Goal: Task Accomplishment & Management: Manage account settings

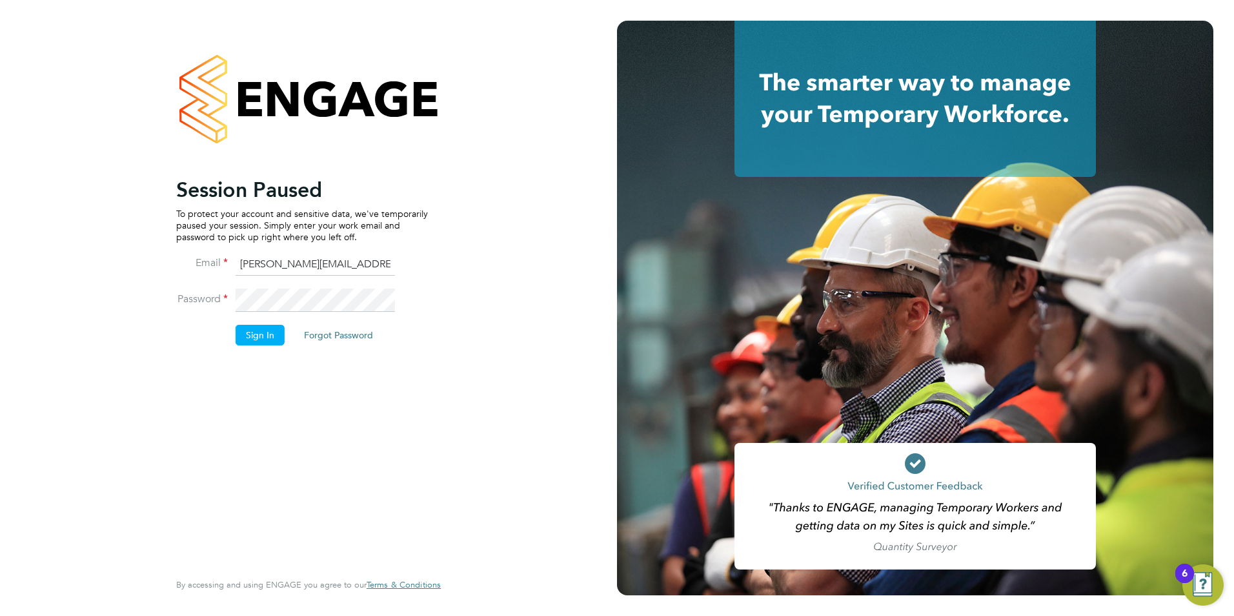
click at [259, 336] on button "Sign In" at bounding box center [260, 335] width 49 height 21
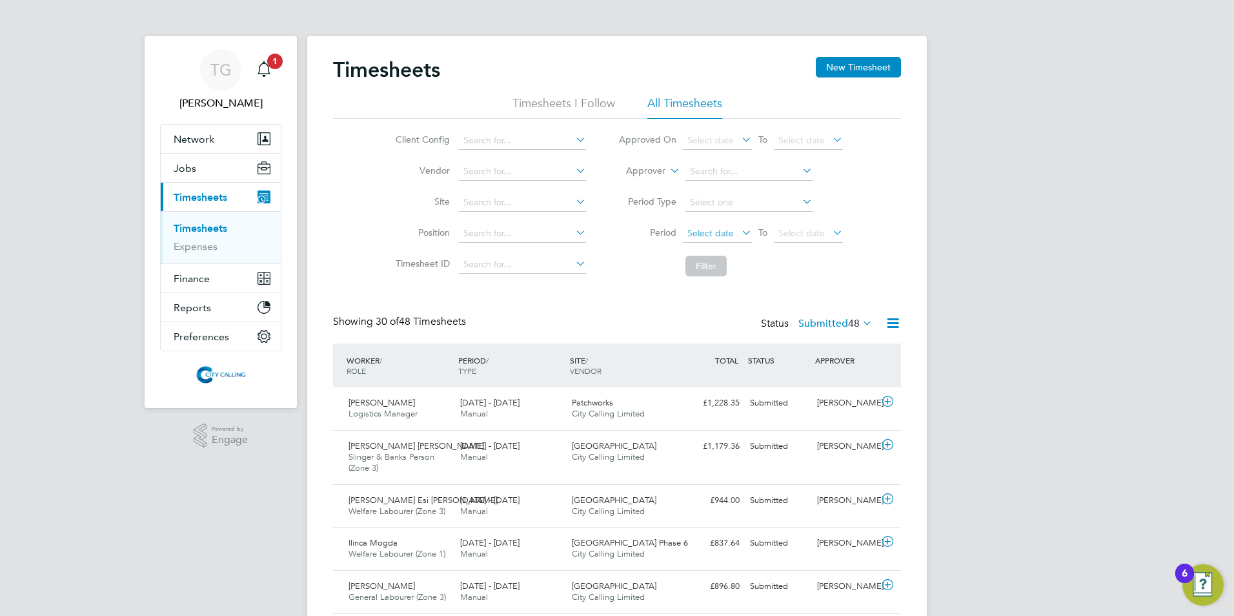
click at [712, 236] on span "Select date" at bounding box center [710, 233] width 46 height 12
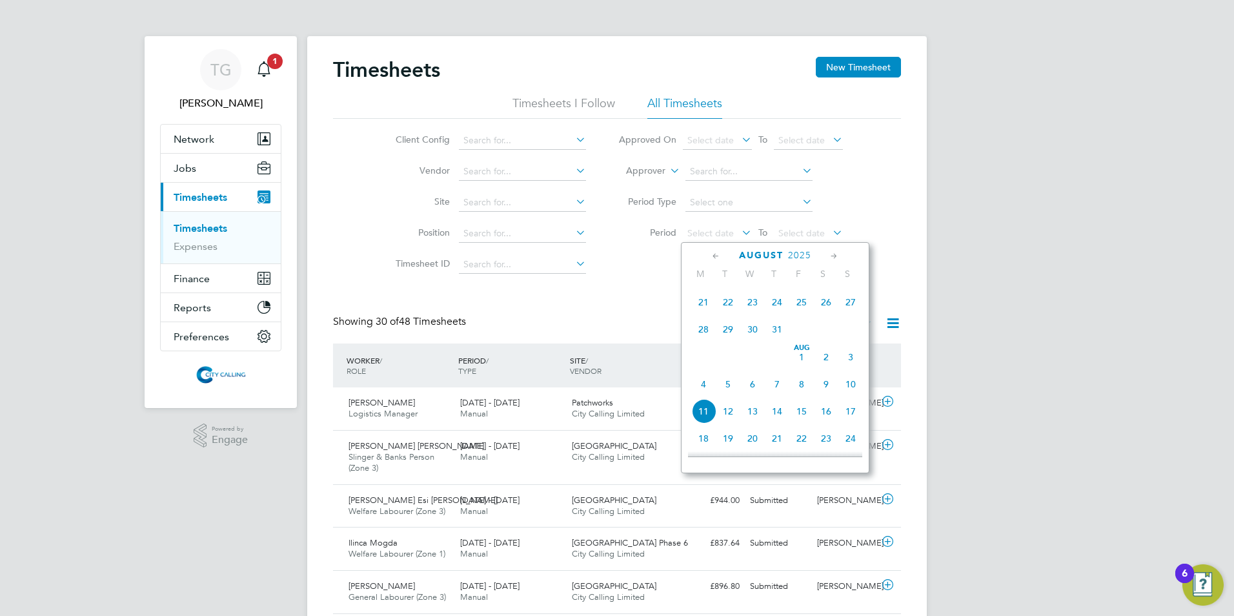
drag, startPoint x: 700, startPoint y: 338, endPoint x: 707, endPoint y: 327, distance: 13.3
click at [700, 337] on span "28" at bounding box center [703, 329] width 25 height 25
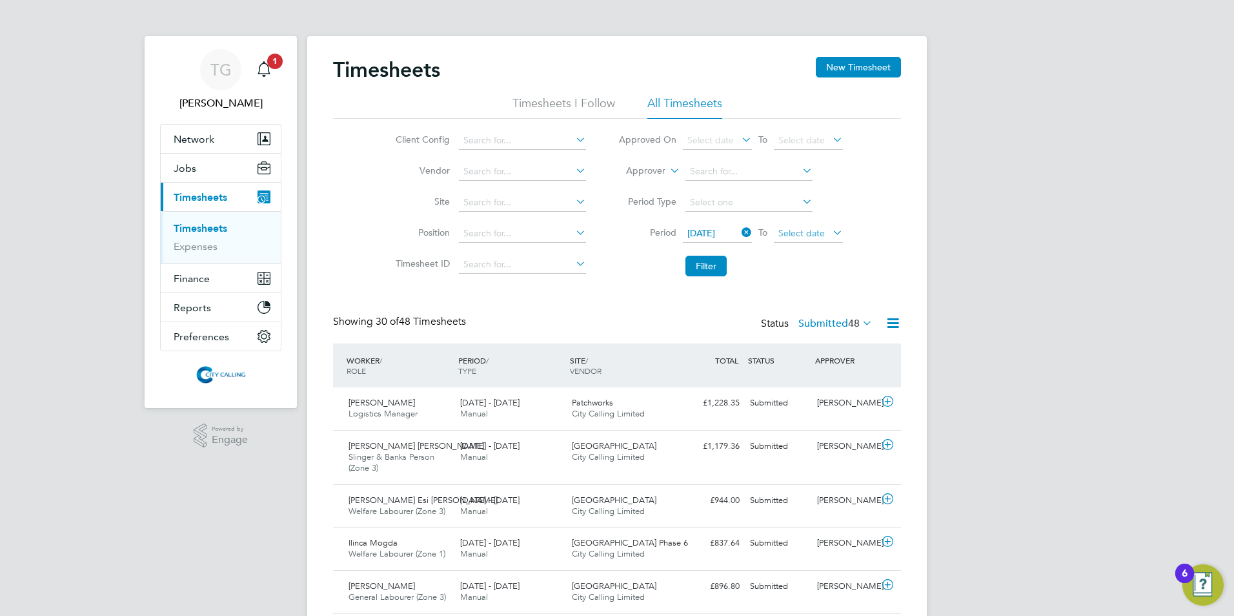
click at [790, 229] on span "Select date" at bounding box center [801, 233] width 46 height 12
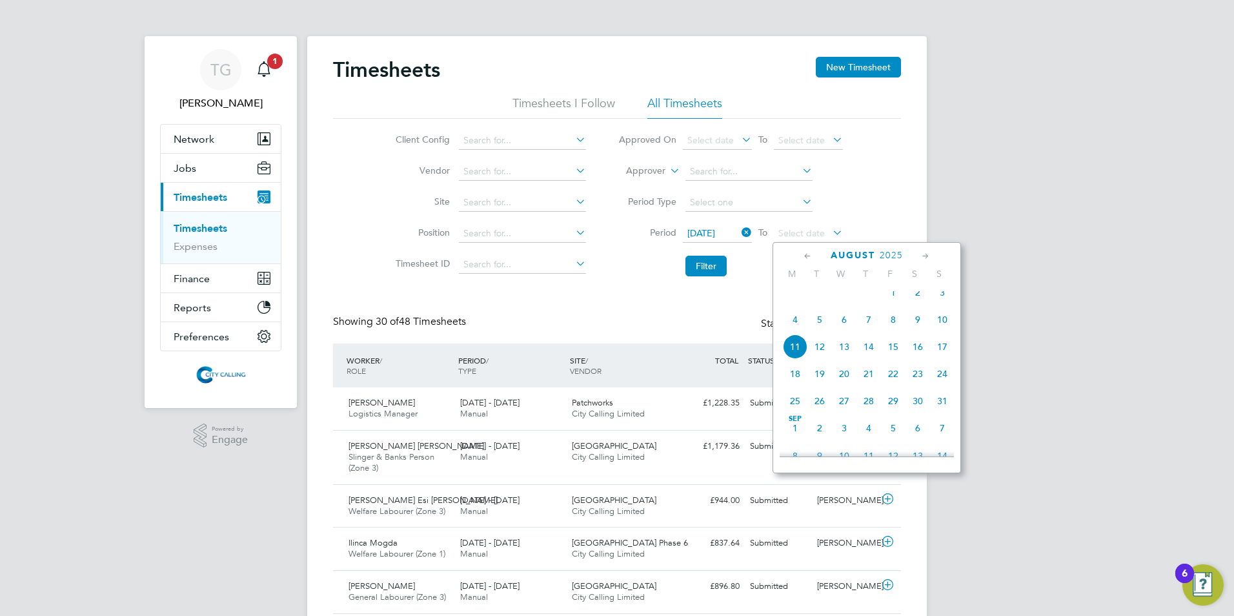
drag, startPoint x: 941, startPoint y: 299, endPoint x: 835, endPoint y: 290, distance: 106.2
click at [940, 299] on span "3" at bounding box center [942, 292] width 25 height 25
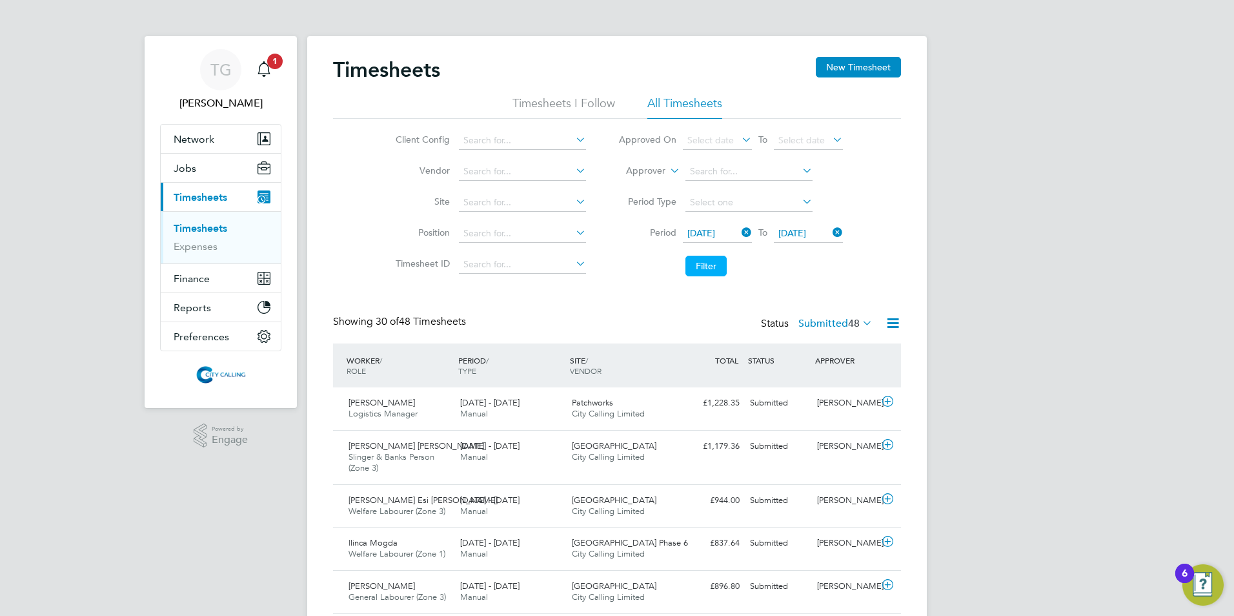
click at [700, 267] on button "Filter" at bounding box center [705, 266] width 41 height 21
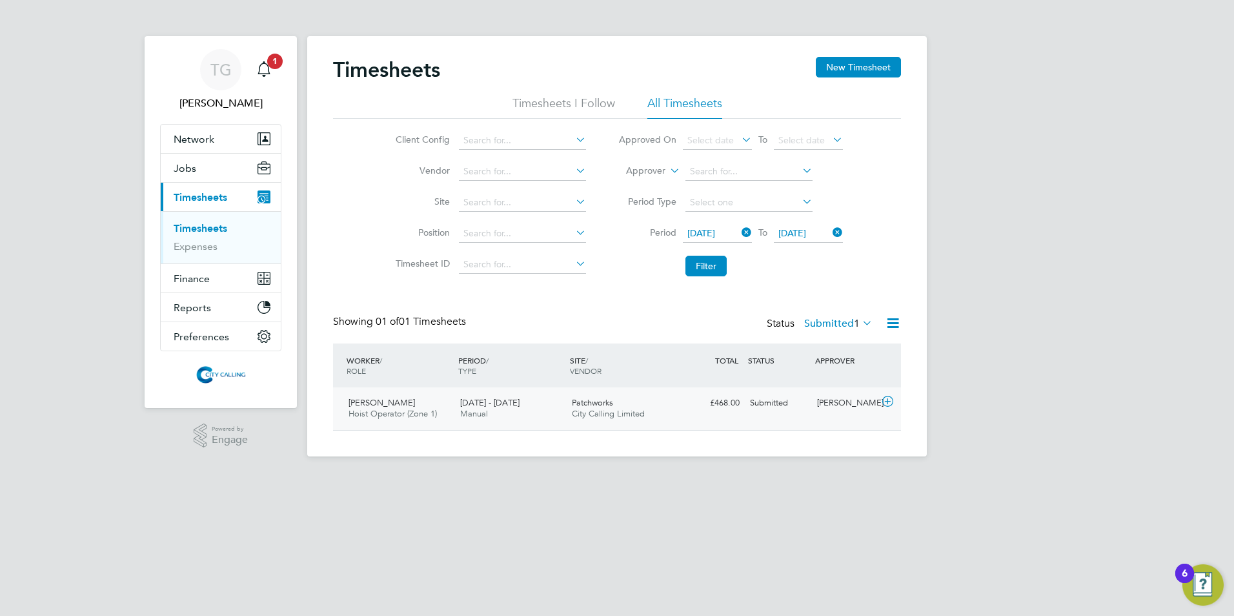
click at [829, 404] on div "Eamon Woods" at bounding box center [845, 402] width 67 height 21
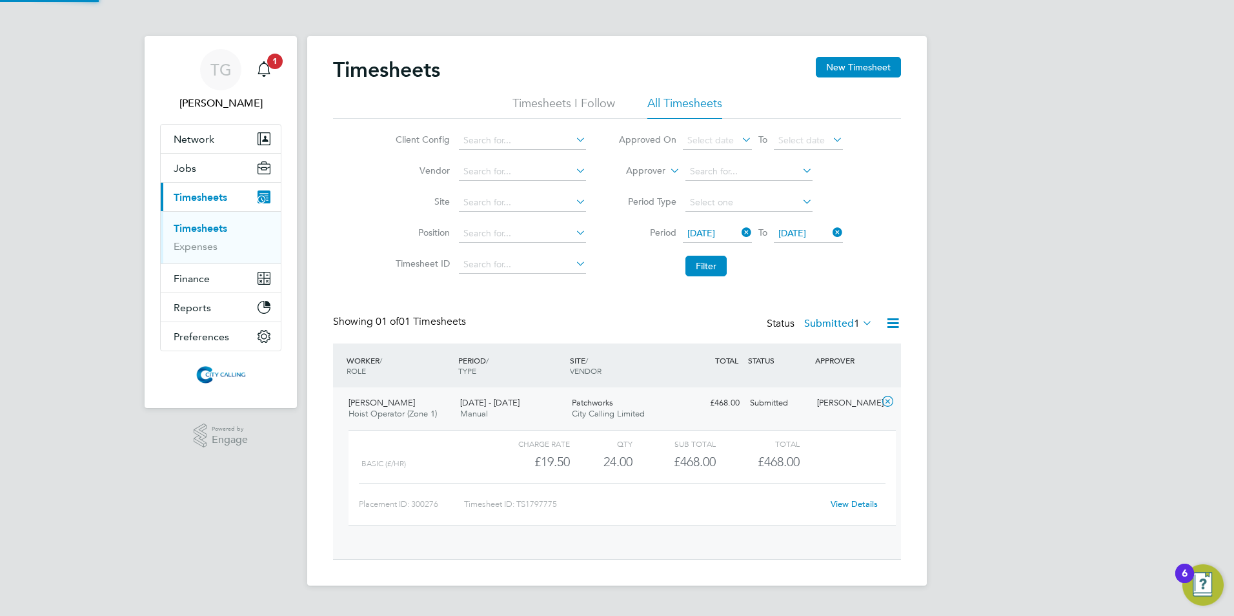
scroll to position [22, 126]
click at [852, 503] on link "View Details" at bounding box center [853, 503] width 47 height 11
click at [824, 318] on label "Submitted 1" at bounding box center [838, 323] width 68 height 13
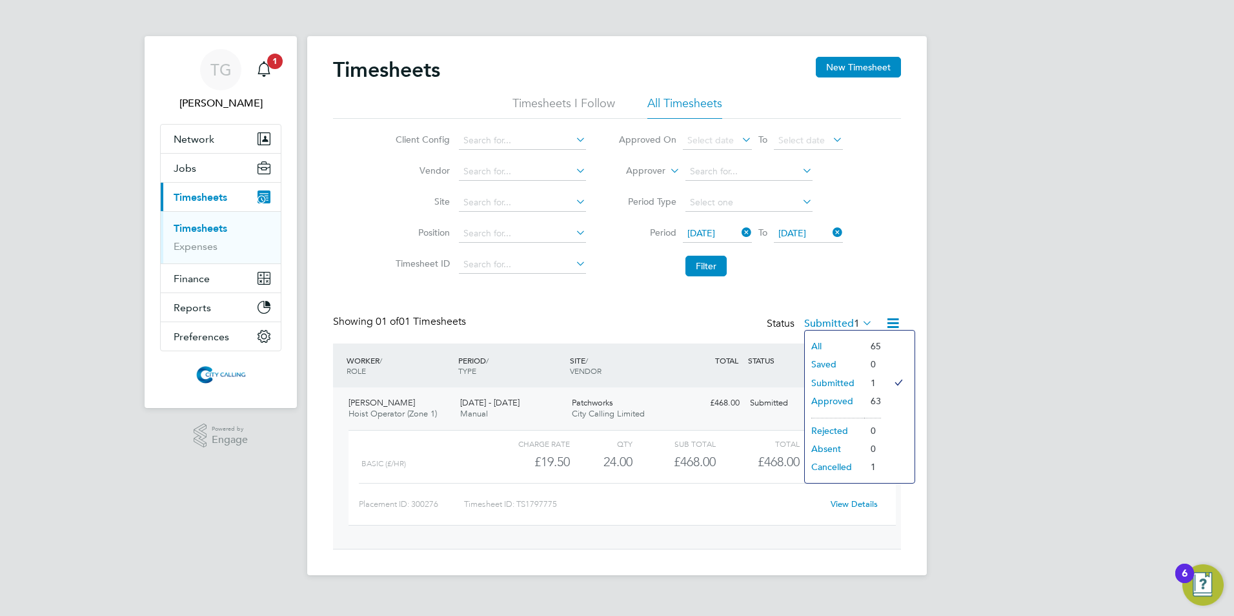
click at [824, 401] on li "Approved" at bounding box center [834, 401] width 59 height 18
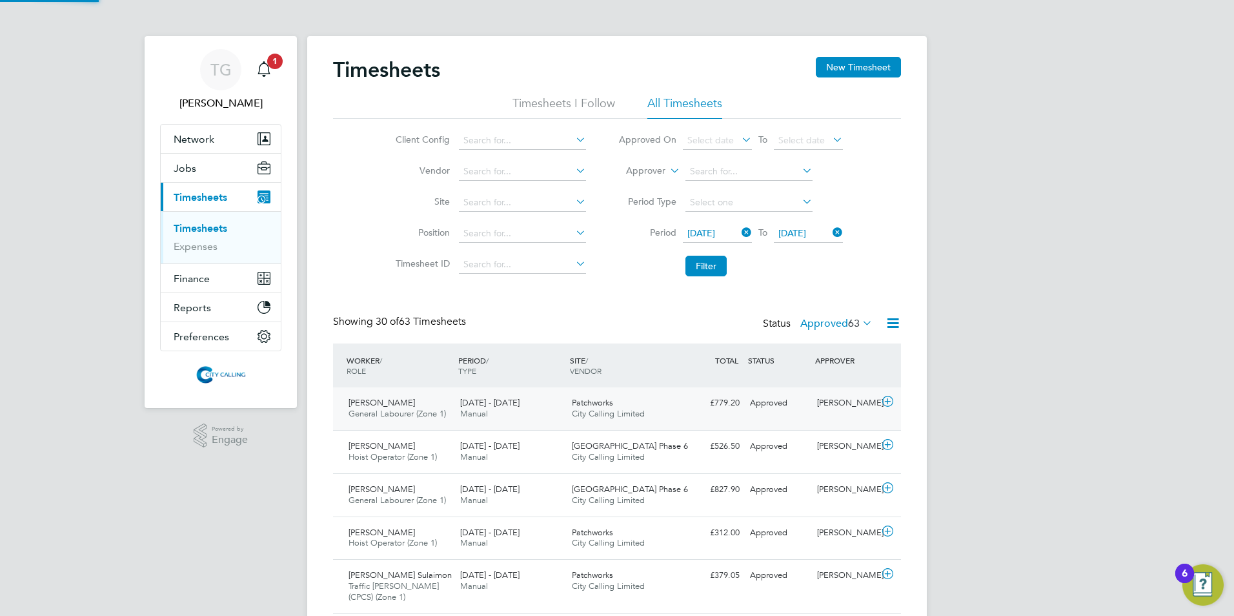
scroll to position [33, 112]
click at [822, 324] on label "Approved 63" at bounding box center [836, 323] width 72 height 13
click at [820, 381] on li "Submitted" at bounding box center [832, 383] width 59 height 18
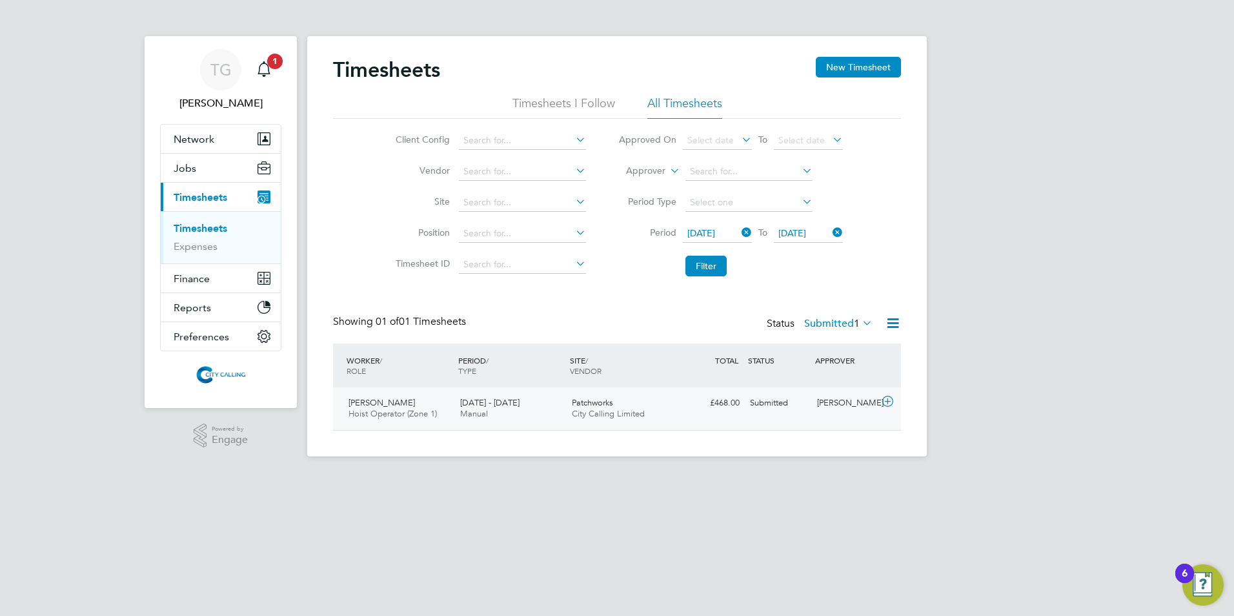
click at [618, 407] on div "Patchworks City Calling Limited" at bounding box center [623, 408] width 112 height 32
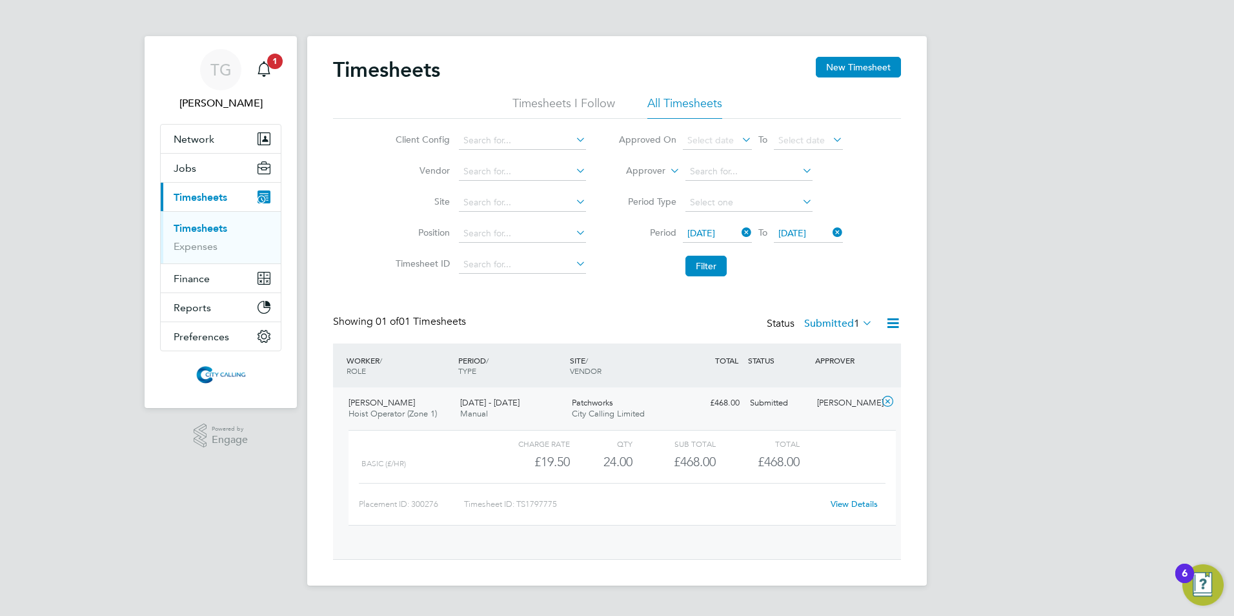
scroll to position [22, 126]
click at [850, 504] on link "View Details" at bounding box center [853, 503] width 47 height 11
click at [708, 258] on button "Filter" at bounding box center [705, 266] width 41 height 21
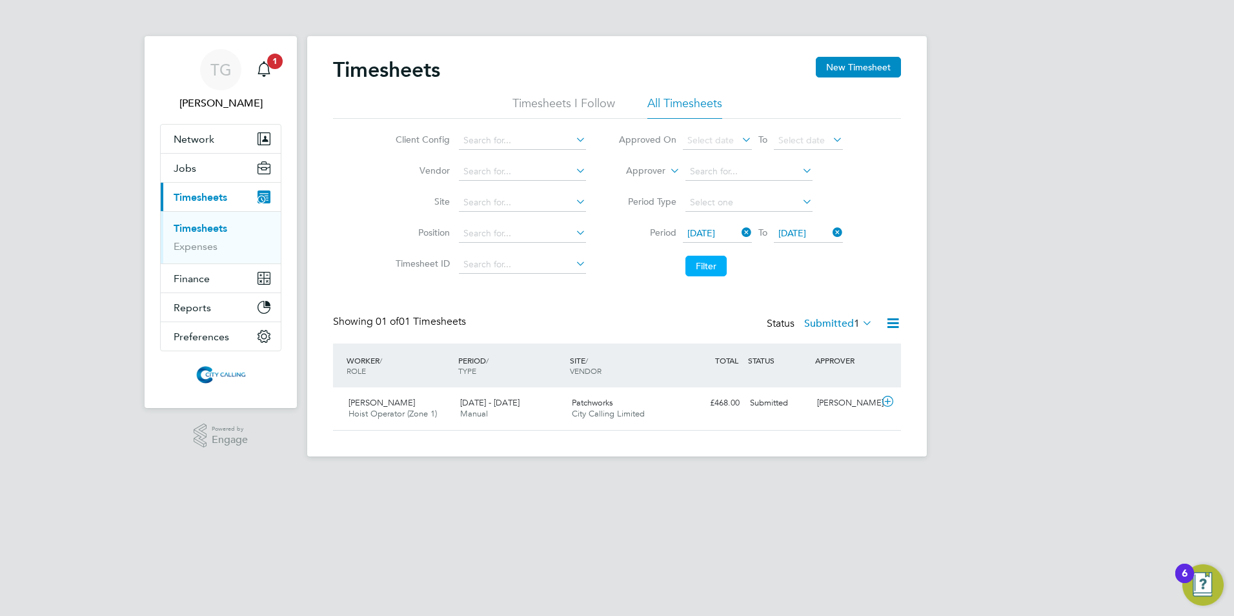
scroll to position [33, 112]
click at [709, 230] on span "28 Jul 2025" at bounding box center [701, 233] width 28 height 12
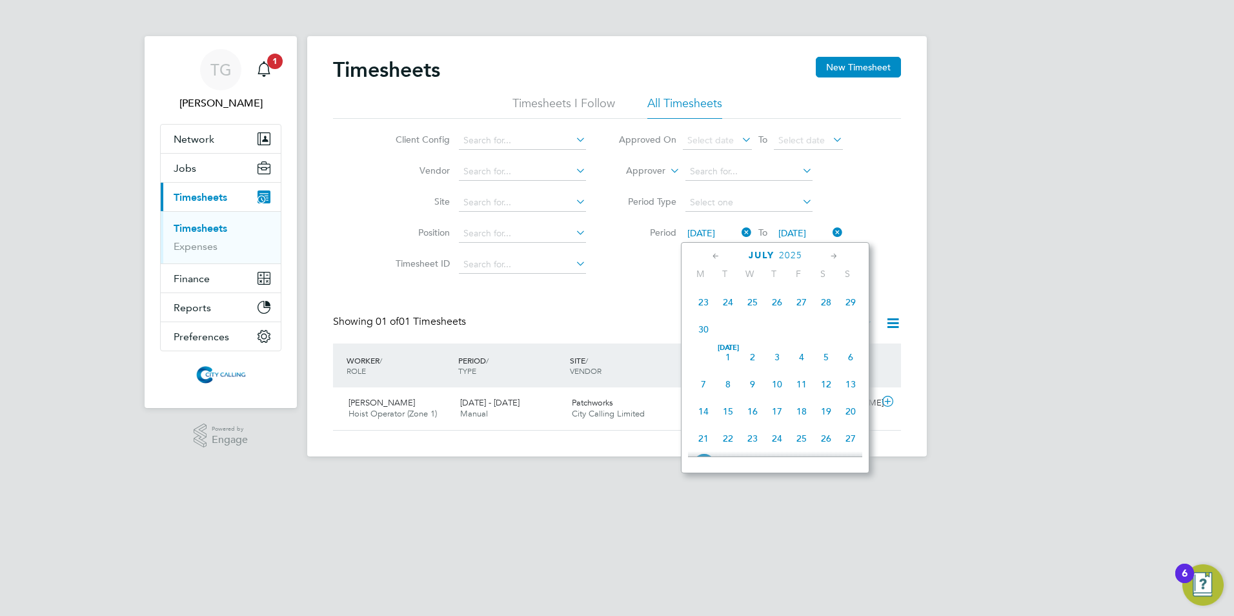
scroll to position [503, 0]
click at [705, 410] on span "4" at bounding box center [703, 399] width 25 height 25
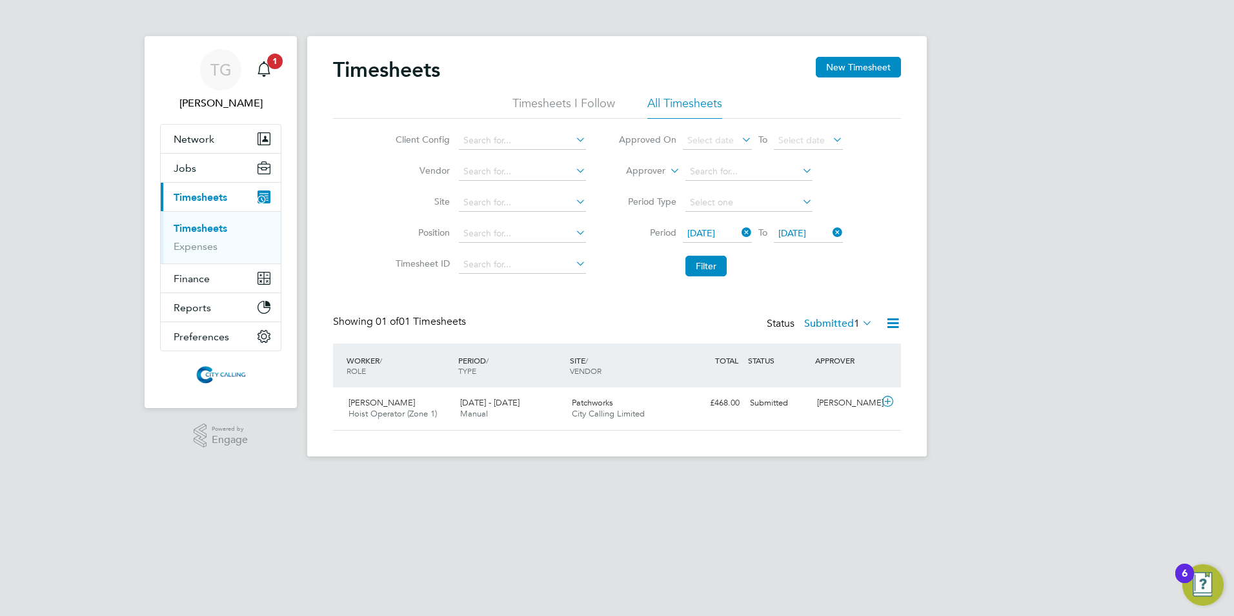
click at [801, 236] on span "04 Aug 2025" at bounding box center [792, 233] width 28 height 12
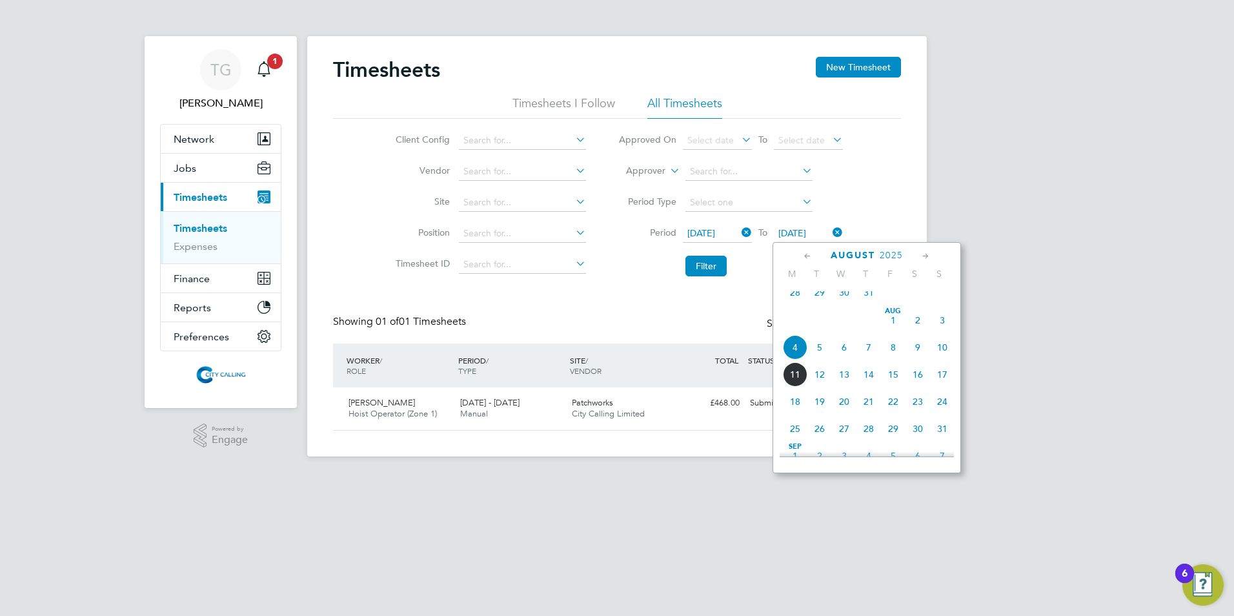
click at [940, 356] on span "10" at bounding box center [942, 347] width 25 height 25
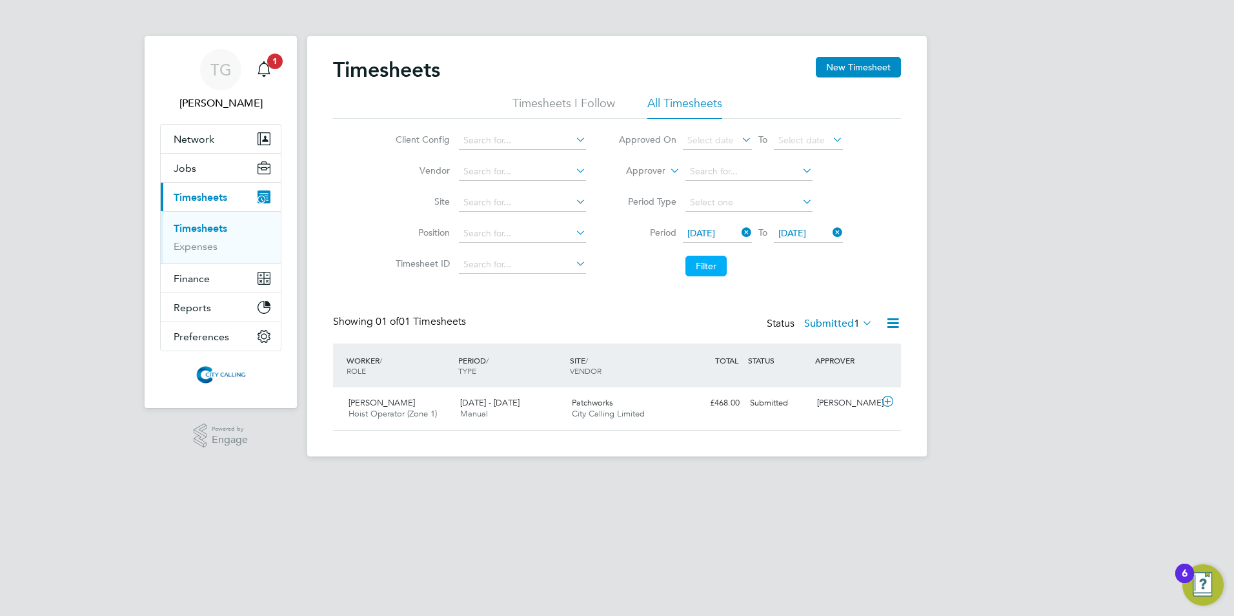
click at [692, 263] on button "Filter" at bounding box center [705, 266] width 41 height 21
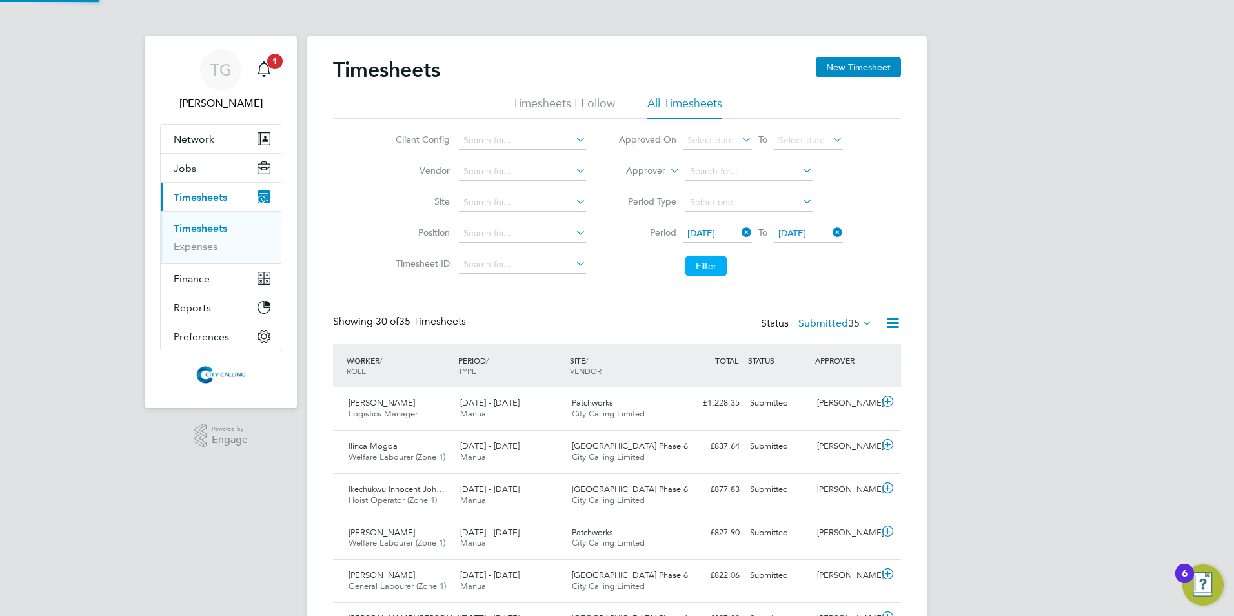
scroll to position [33, 112]
click at [827, 318] on label "Submitted 35" at bounding box center [835, 323] width 74 height 13
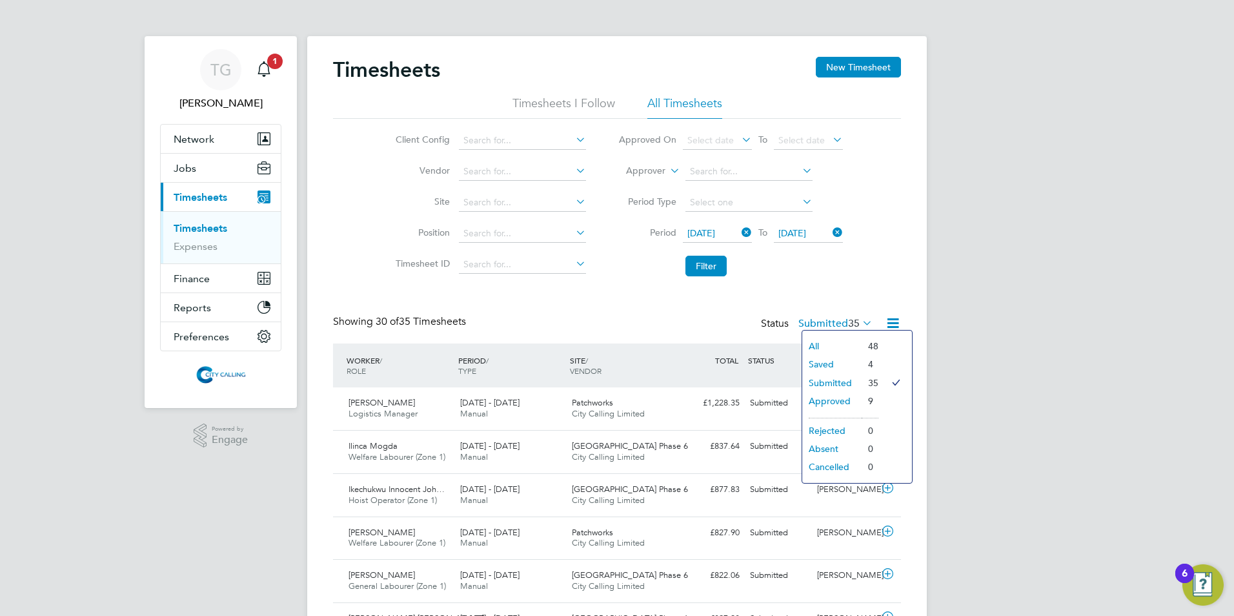
click at [823, 359] on li "Saved" at bounding box center [831, 364] width 59 height 18
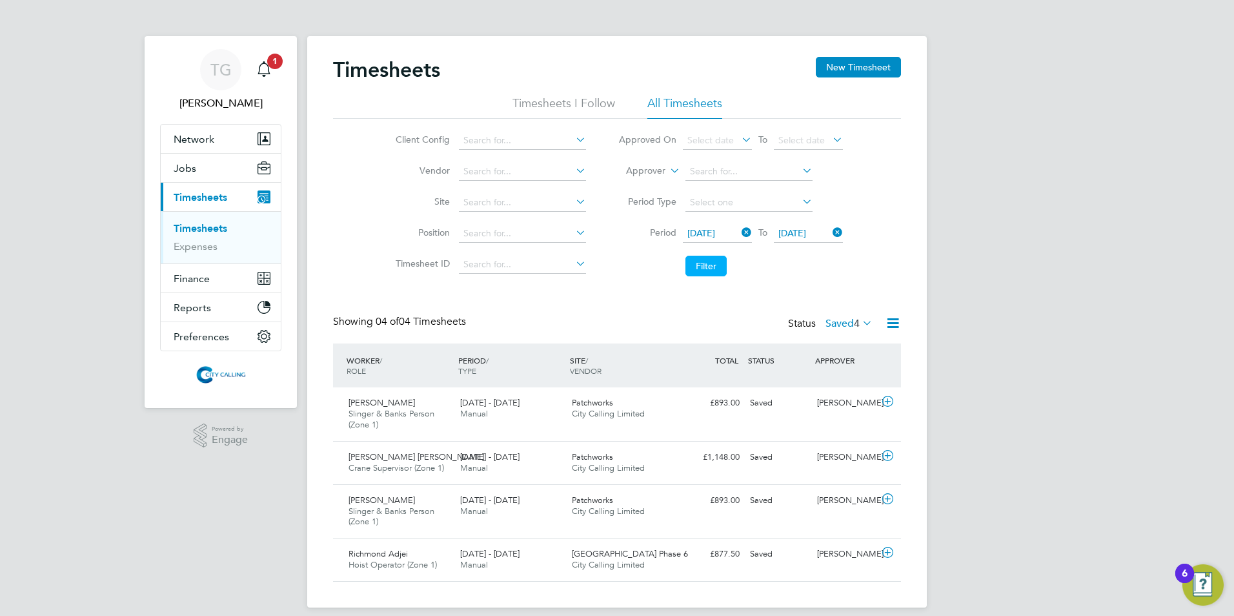
click at [720, 270] on button "Filter" at bounding box center [705, 266] width 41 height 21
click at [708, 269] on button "Filter" at bounding box center [705, 266] width 41 height 21
click at [267, 69] on icon "Main navigation" at bounding box center [263, 68] width 15 height 15
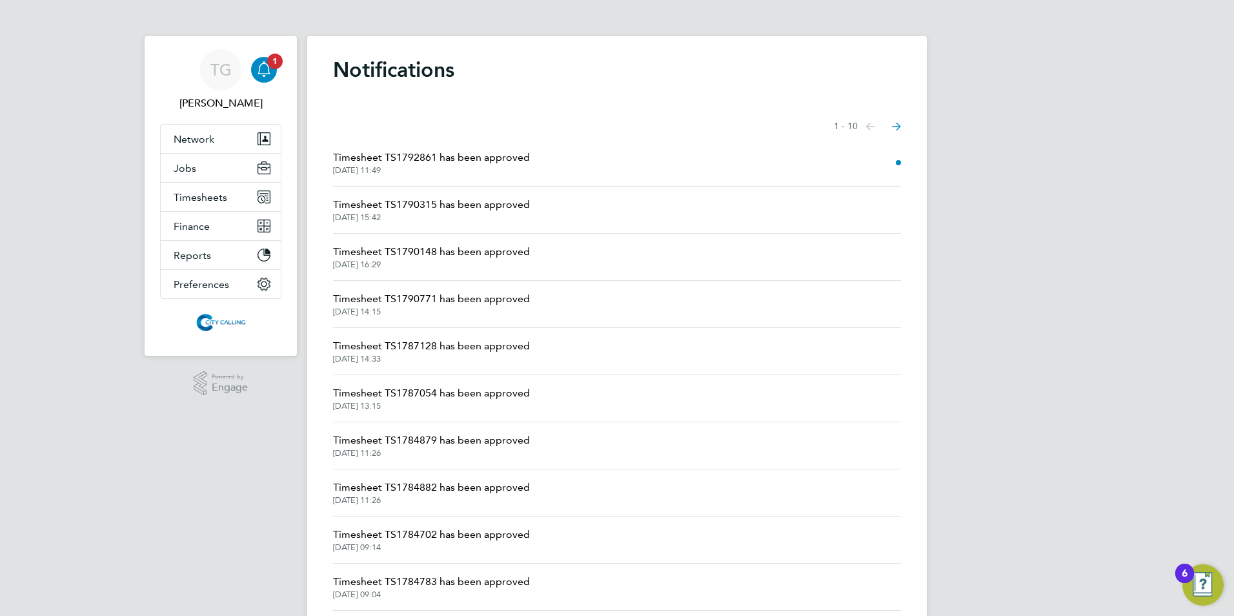
click at [482, 164] on span "Timesheet TS1792861 has been approved" at bounding box center [431, 157] width 197 height 15
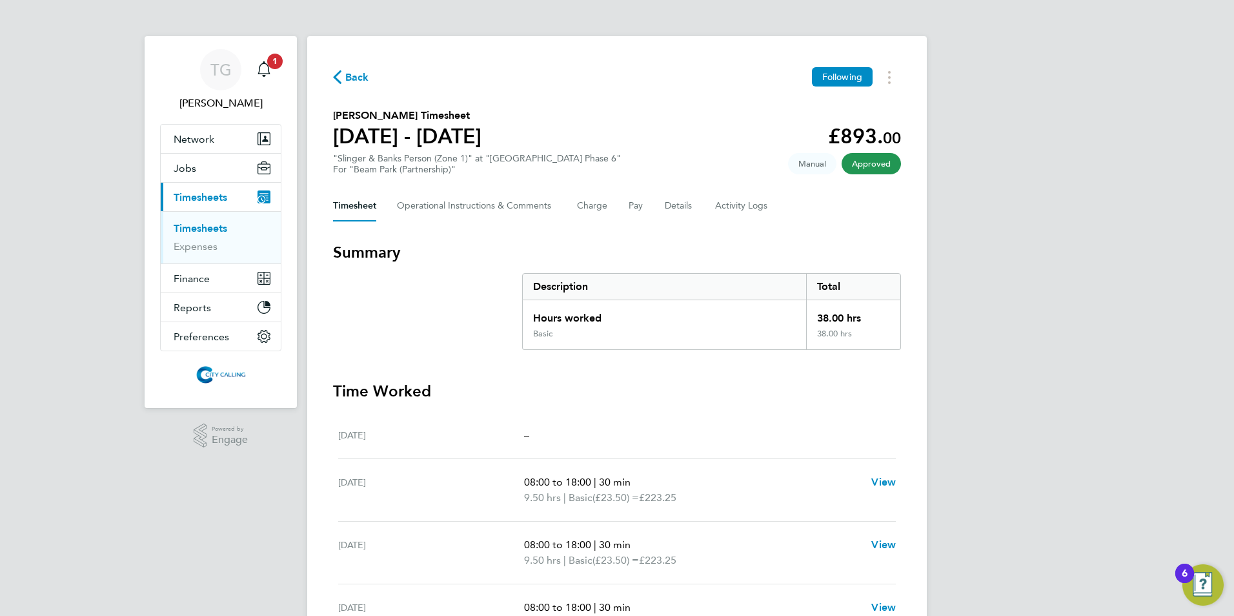
click at [348, 74] on span "Back" at bounding box center [357, 77] width 24 height 15
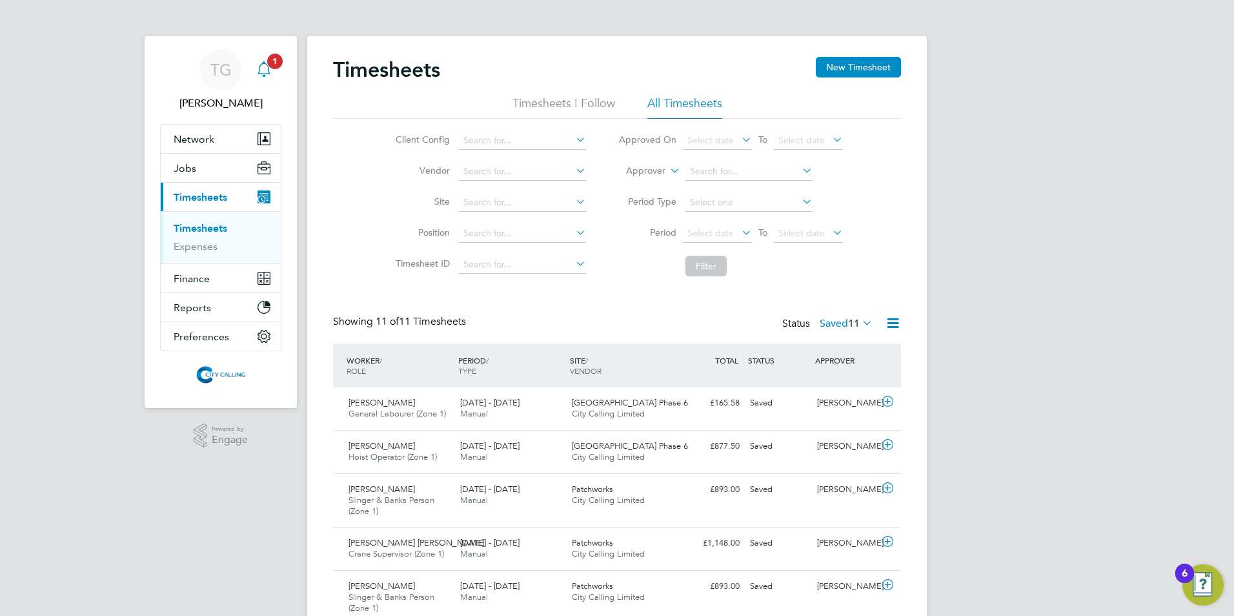
click at [267, 65] on app-badge "1" at bounding box center [274, 60] width 15 height 12
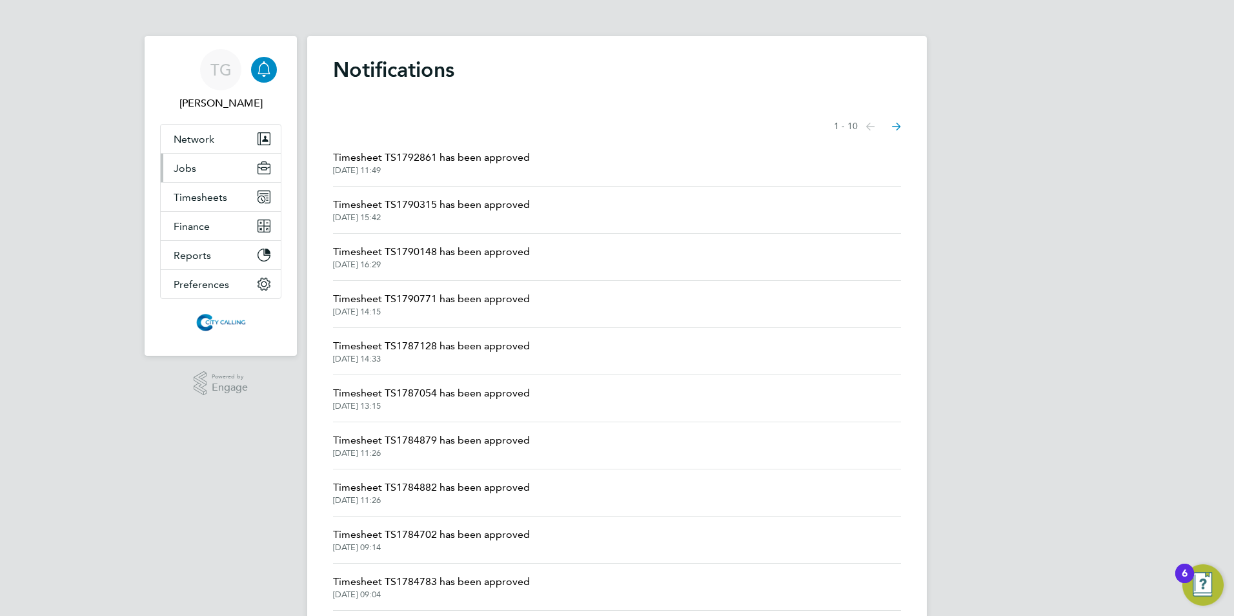
click at [183, 168] on span "Jobs" at bounding box center [185, 168] width 23 height 12
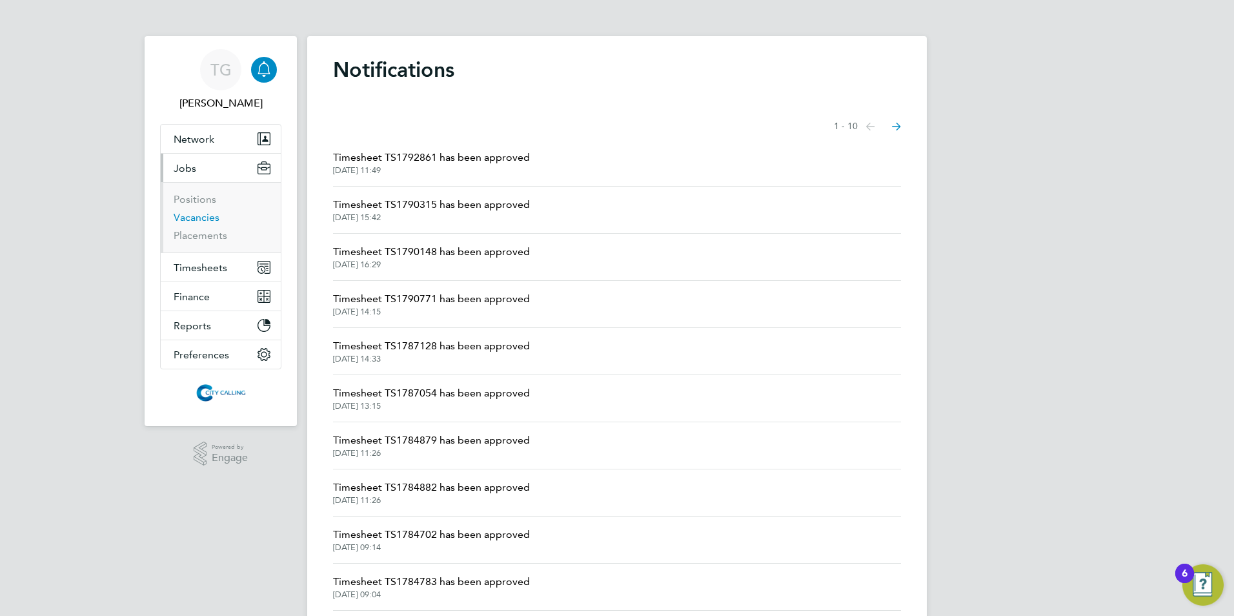
click at [190, 216] on link "Vacancies" at bounding box center [197, 217] width 46 height 12
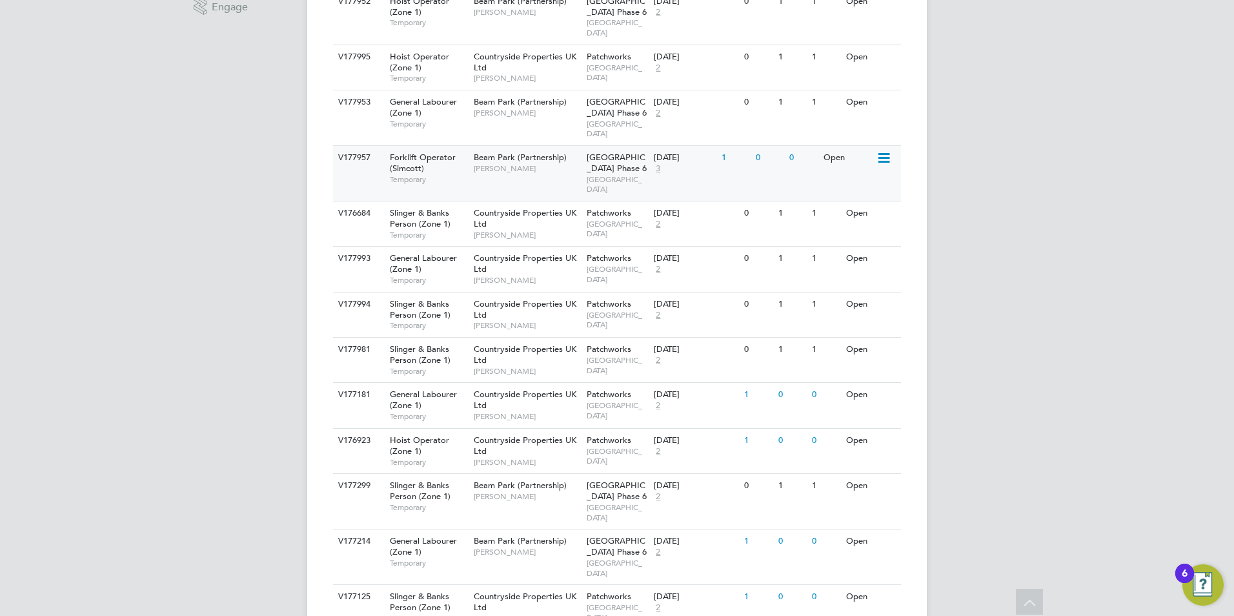
click at [614, 152] on span "Beam Park Phase 6" at bounding box center [617, 163] width 60 height 22
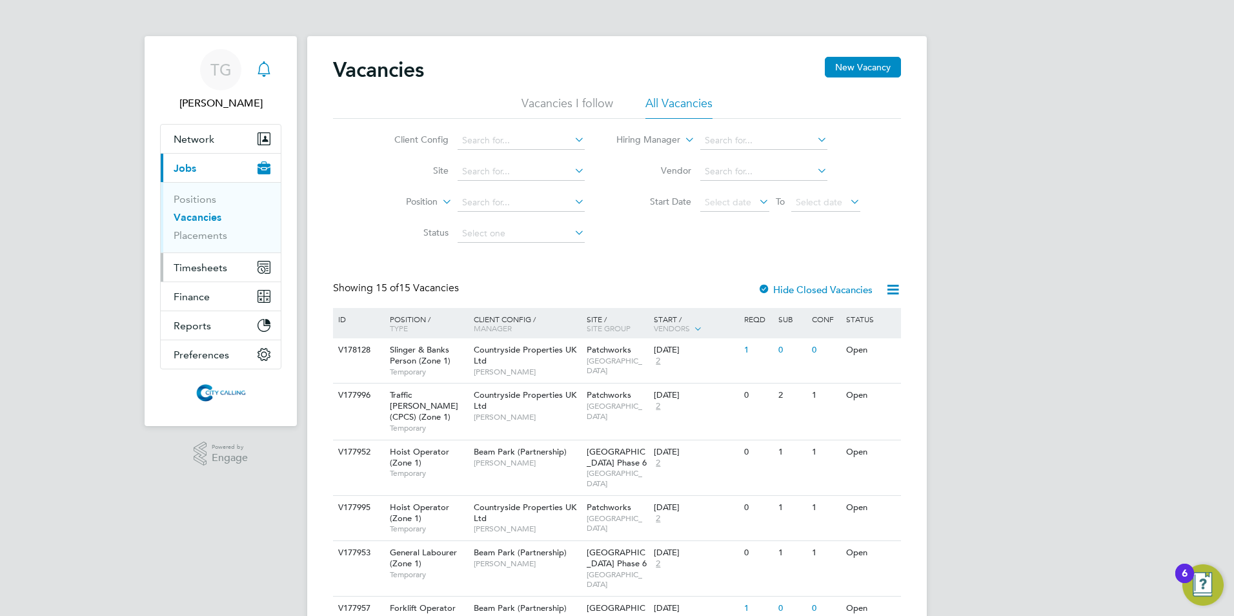
click at [194, 263] on span "Timesheets" at bounding box center [201, 267] width 54 height 12
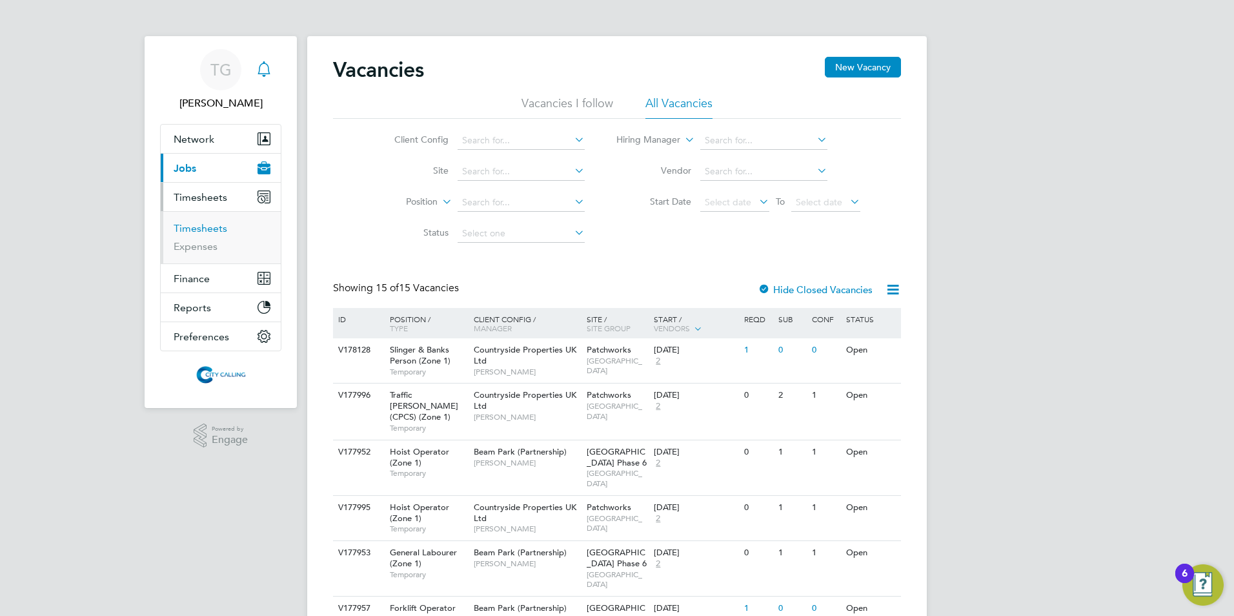
click at [192, 233] on link "Timesheets" at bounding box center [201, 228] width 54 height 12
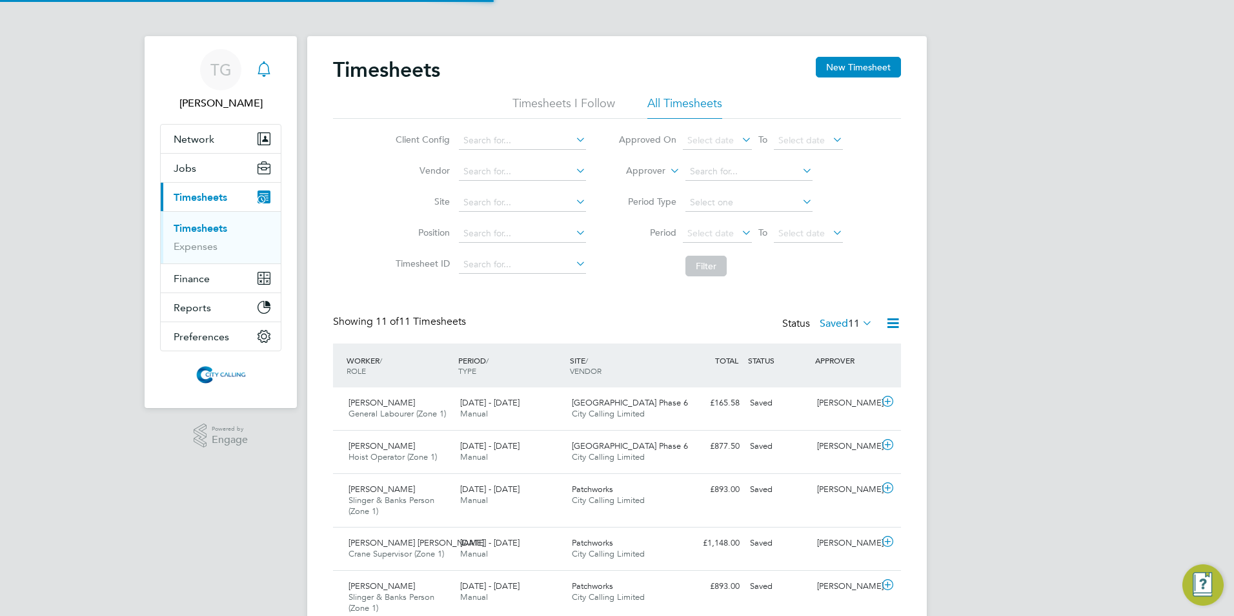
scroll to position [43, 112]
click at [702, 225] on span "Select date" at bounding box center [717, 233] width 69 height 17
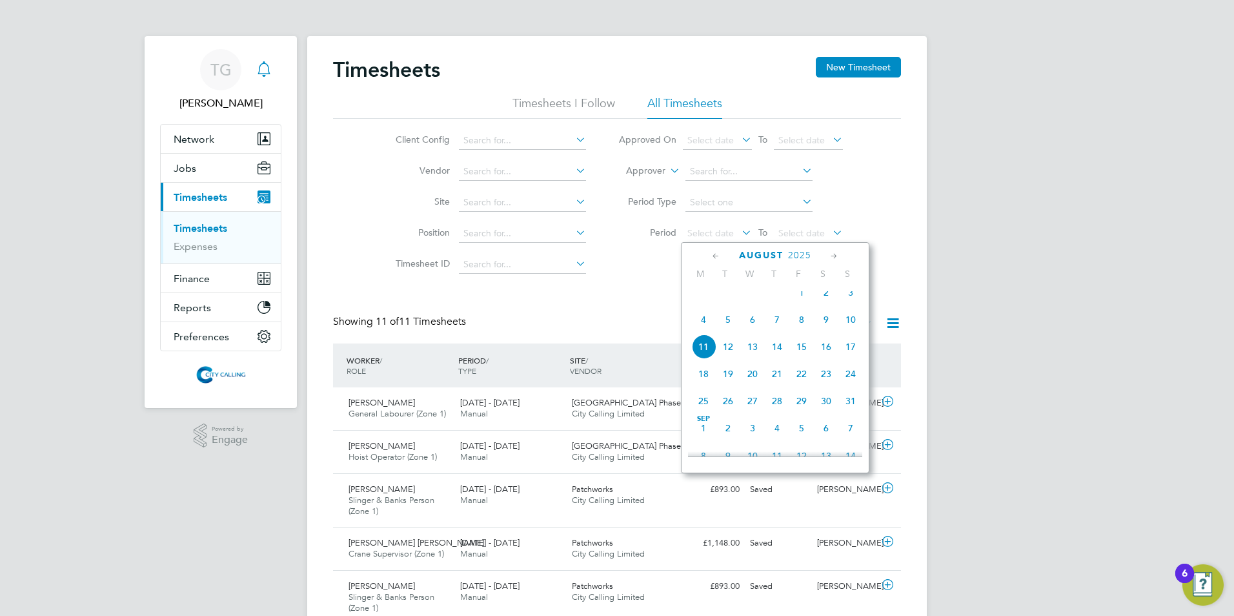
click at [701, 325] on span "4" at bounding box center [703, 319] width 25 height 25
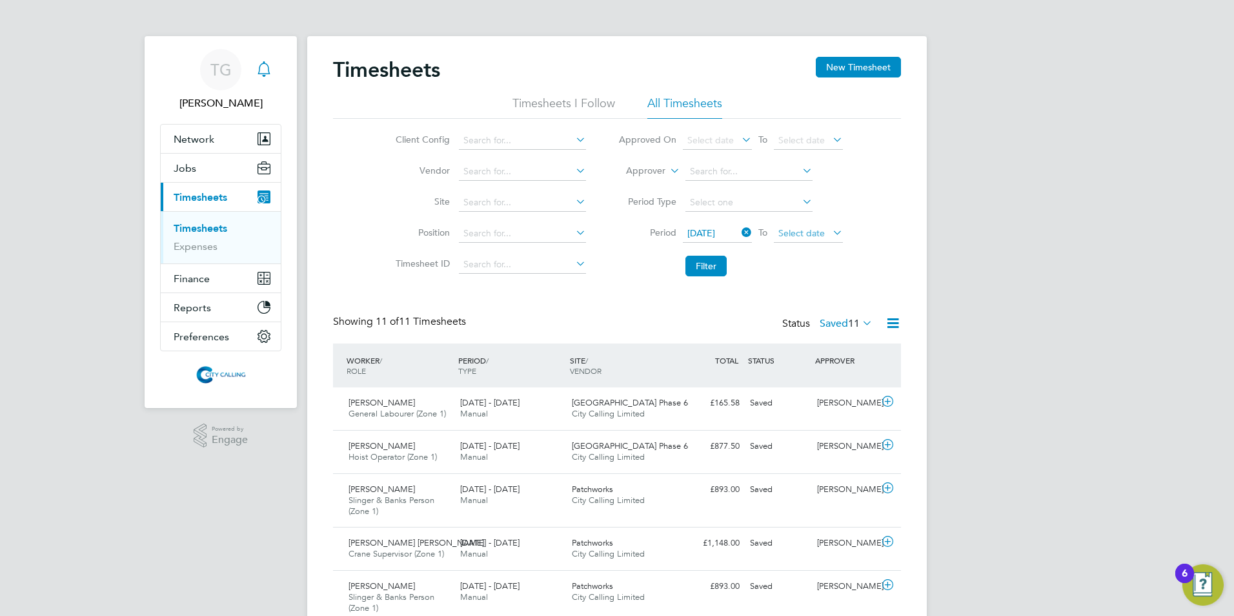
click at [799, 232] on span "Select date" at bounding box center [801, 233] width 46 height 12
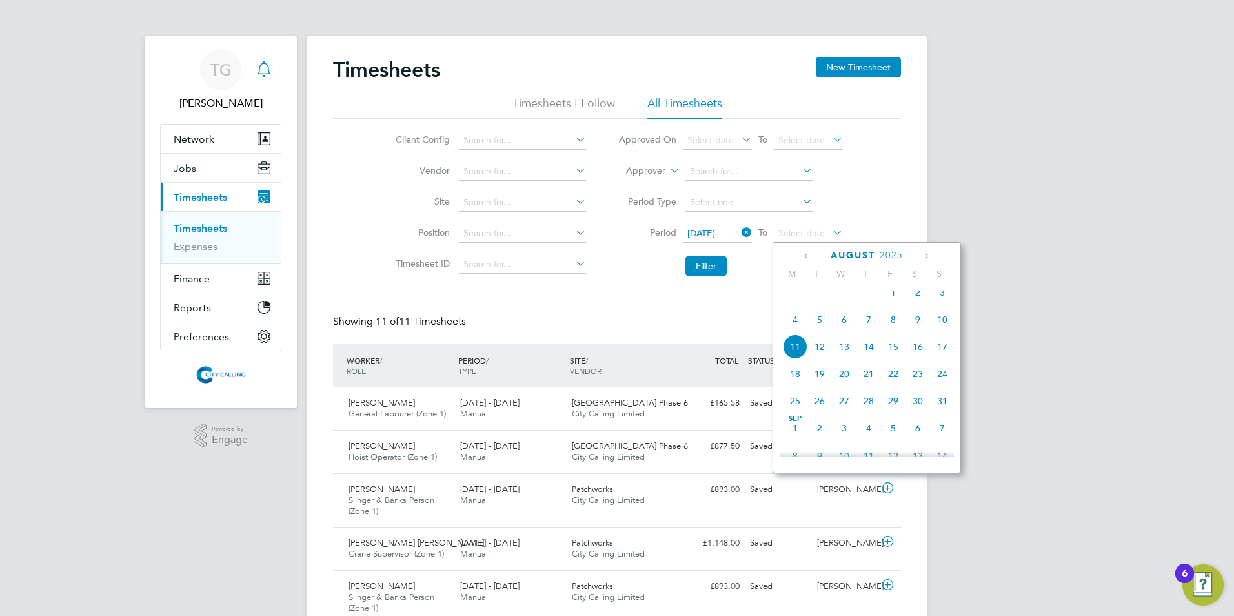
click at [949, 324] on span "10" at bounding box center [942, 319] width 25 height 25
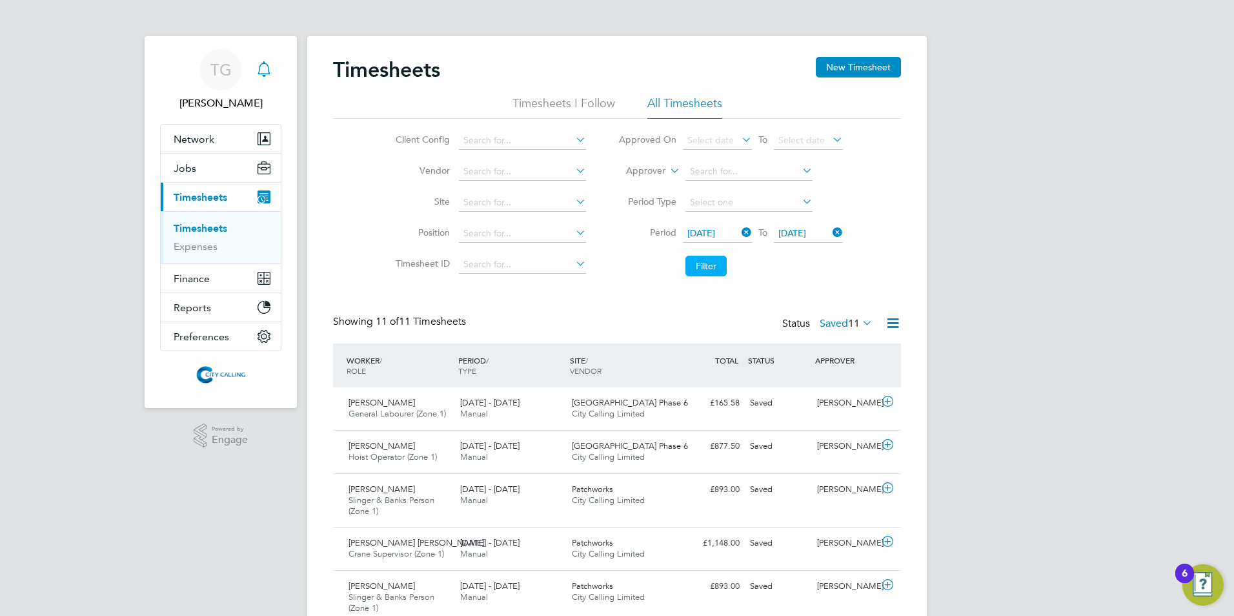
click at [707, 259] on button "Filter" at bounding box center [705, 266] width 41 height 21
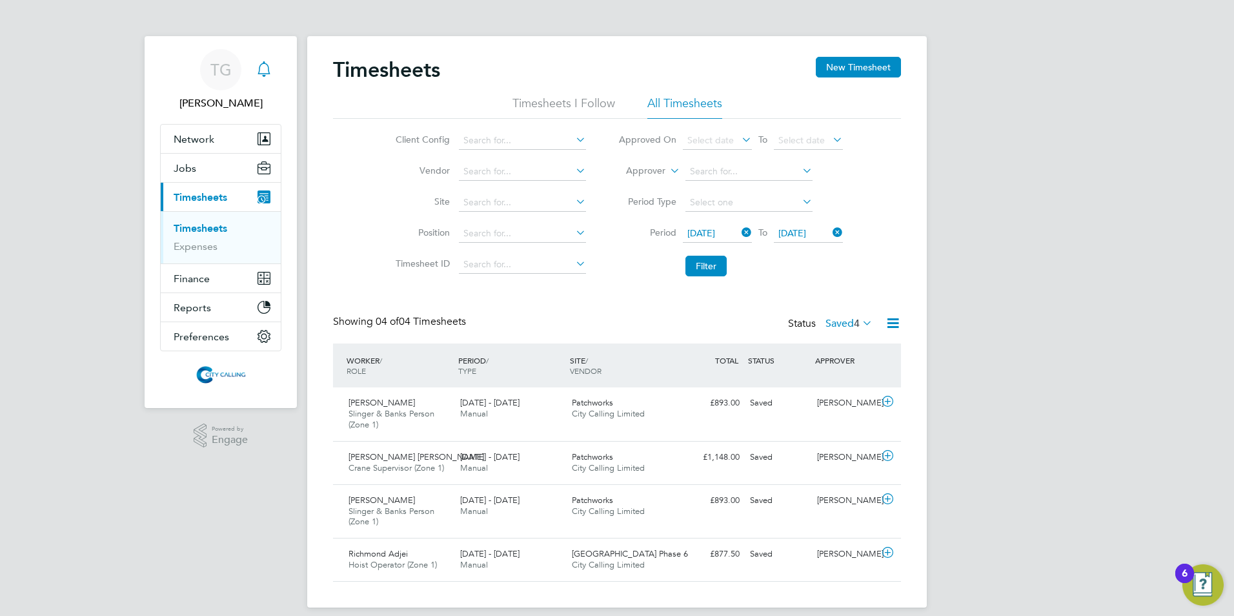
click at [712, 228] on span "04 Aug 2025" at bounding box center [701, 233] width 28 height 12
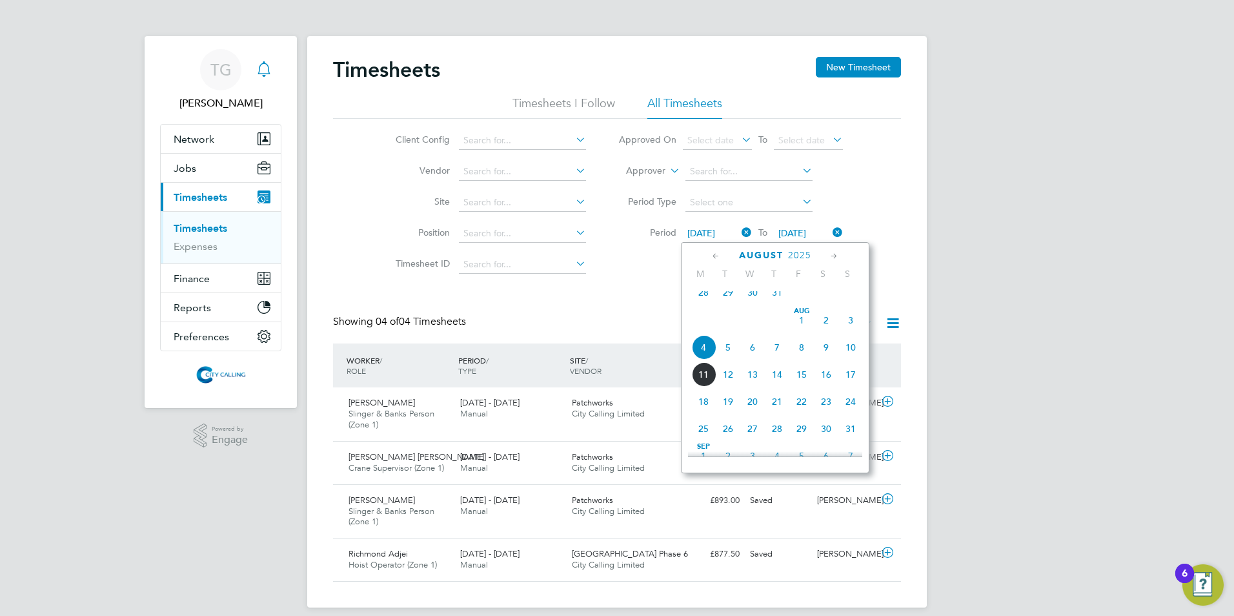
click at [705, 301] on span "28" at bounding box center [703, 292] width 25 height 25
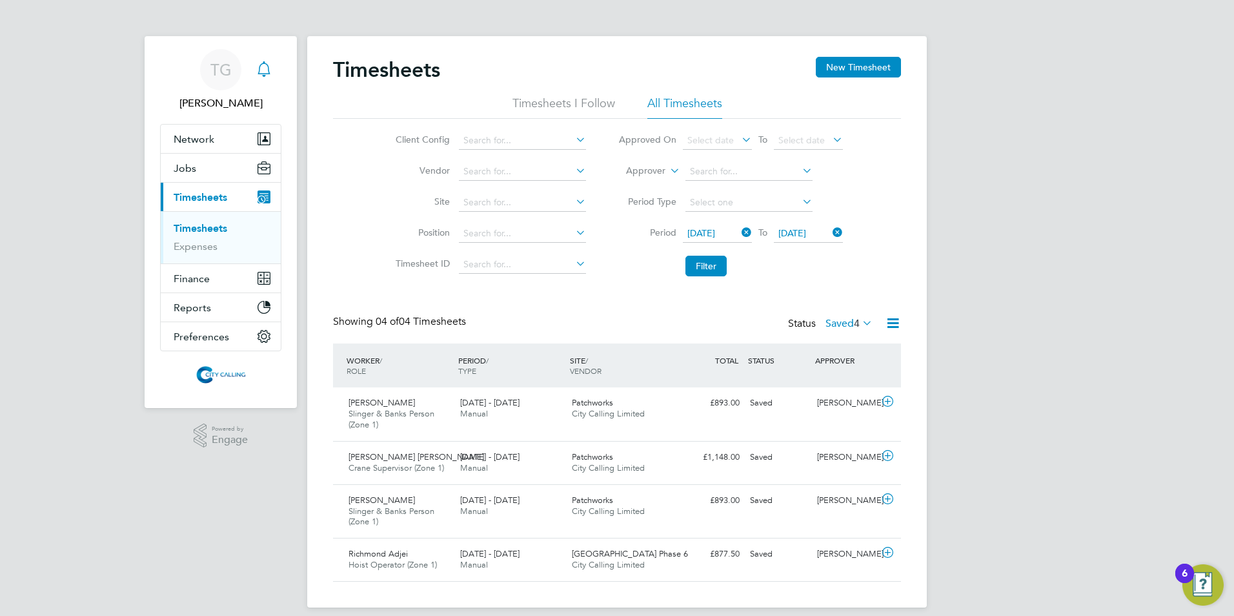
click at [792, 235] on span "10 Aug 2025" at bounding box center [792, 233] width 28 height 12
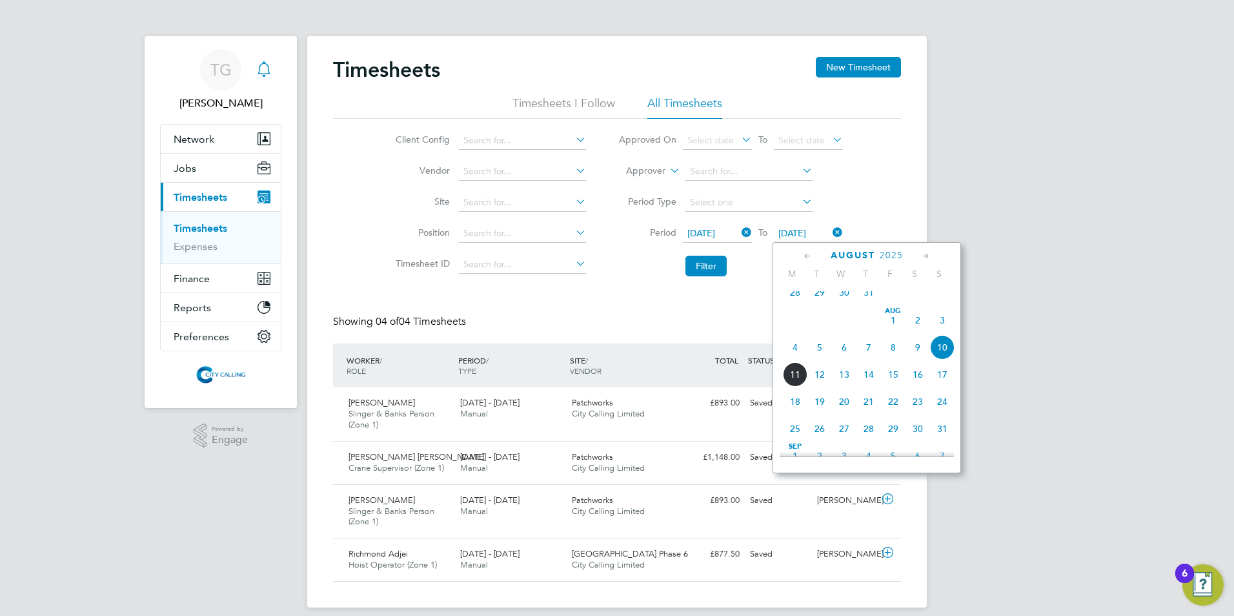
click at [941, 328] on span "3" at bounding box center [942, 320] width 25 height 25
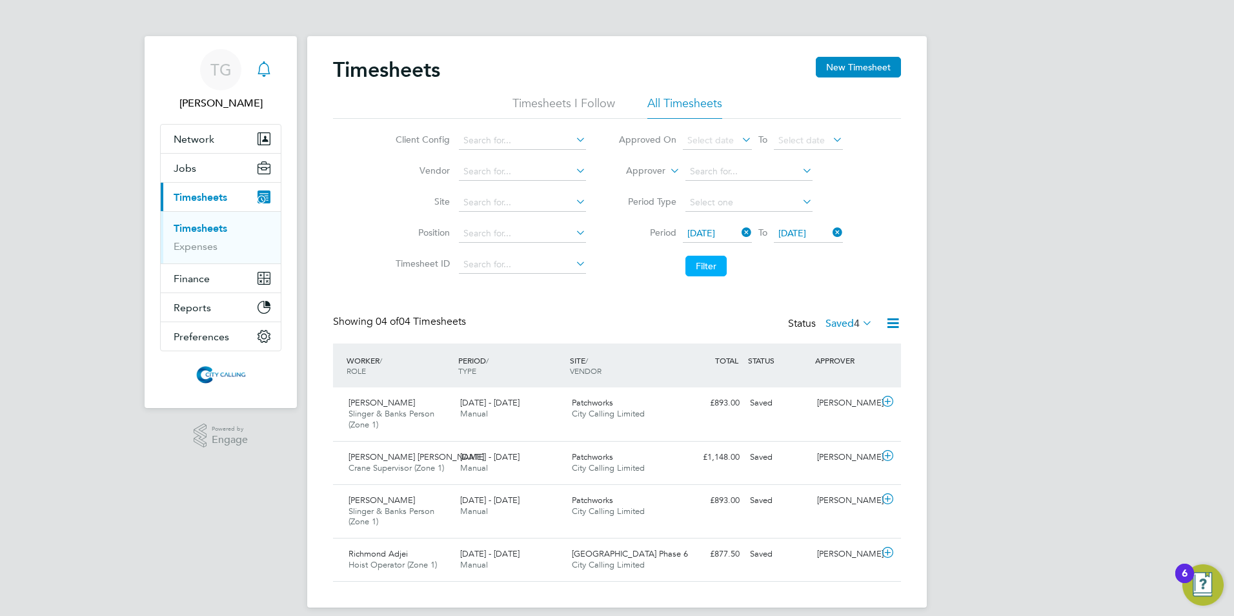
click at [701, 262] on button "Filter" at bounding box center [705, 266] width 41 height 21
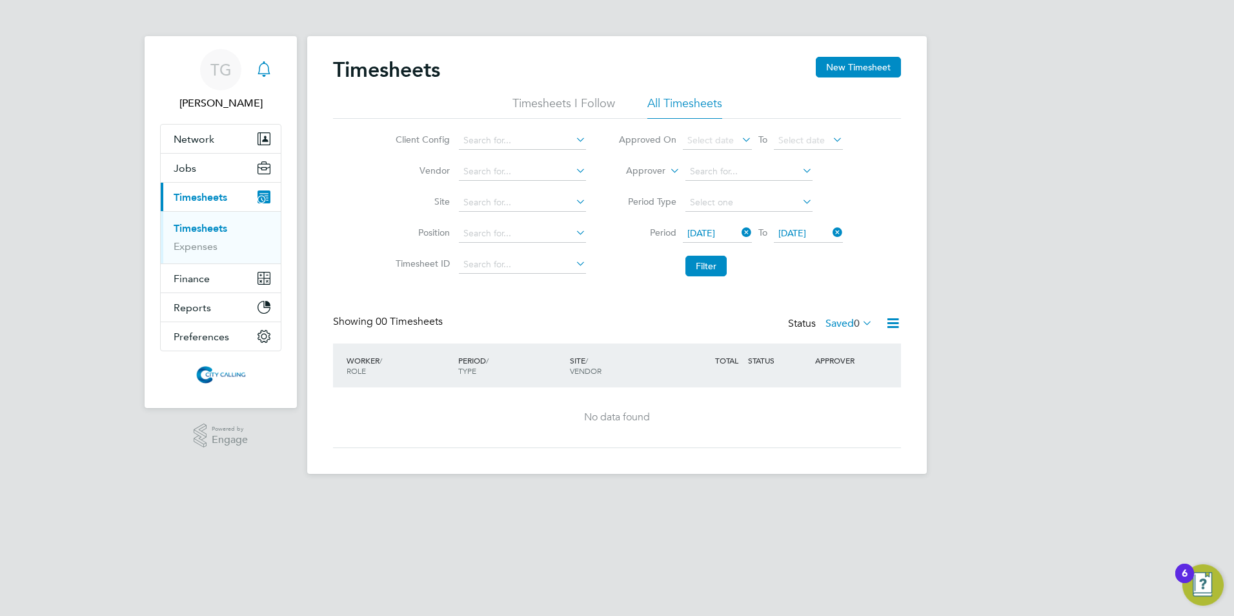
click at [830, 323] on label "Saved 0" at bounding box center [848, 323] width 47 height 13
click at [842, 381] on li "Submitted" at bounding box center [845, 383] width 59 height 18
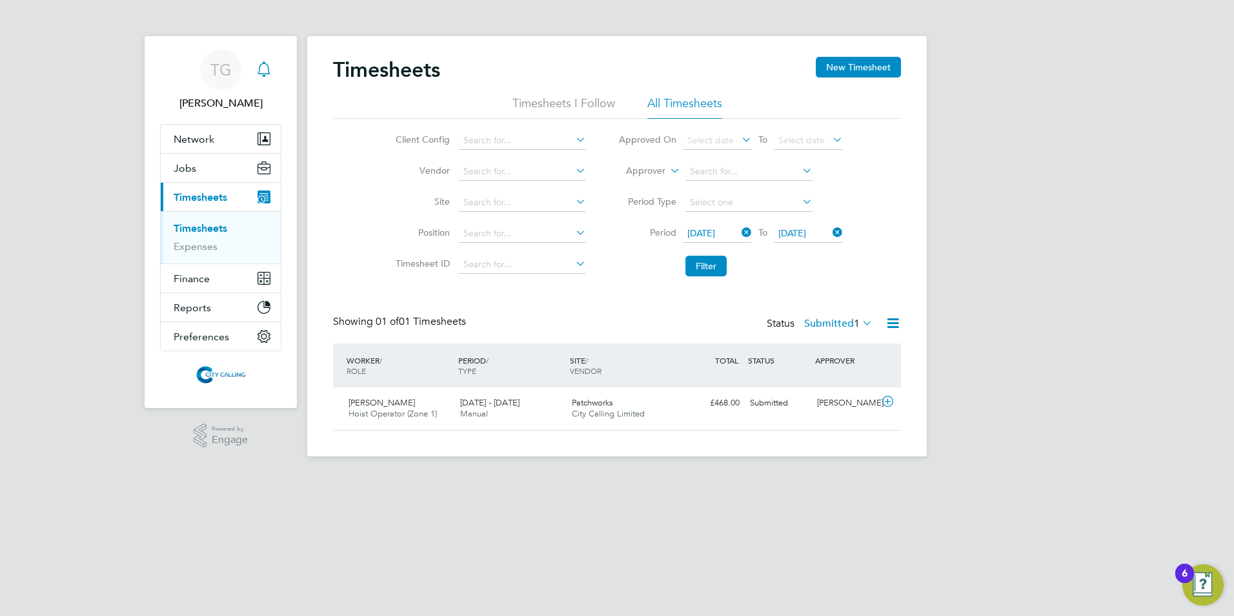
click at [824, 323] on label "Submitted 1" at bounding box center [838, 323] width 68 height 13
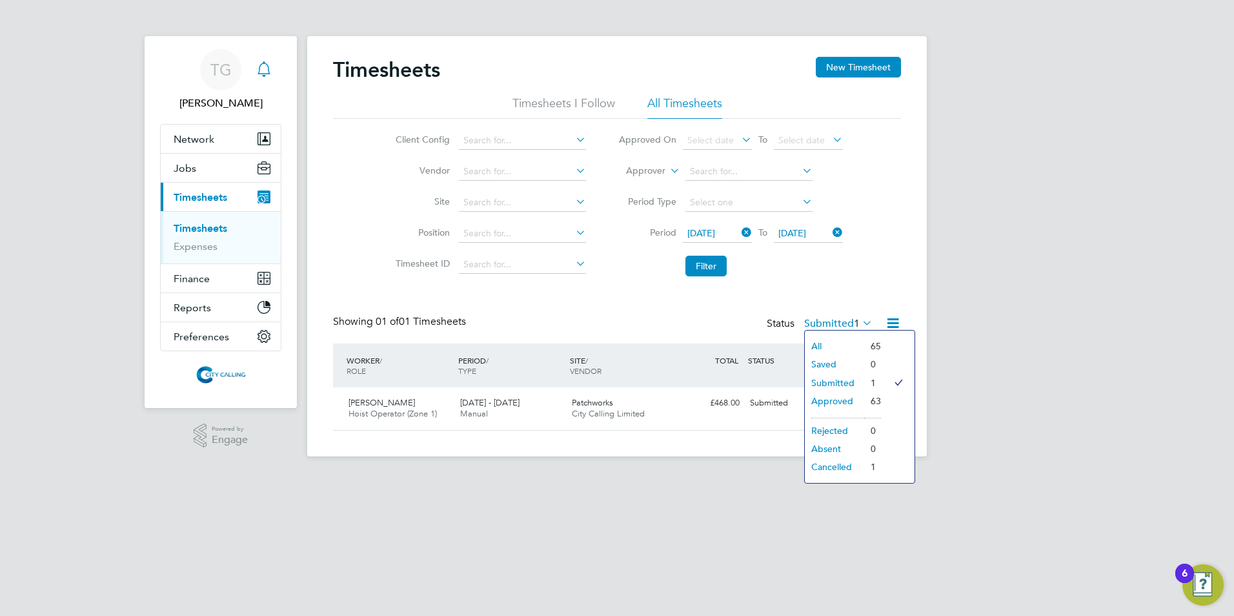
click at [838, 288] on div "Timesheets New Timesheet Timesheets I Follow All Timesheets Client Config Vendo…" at bounding box center [617, 244] width 568 height 374
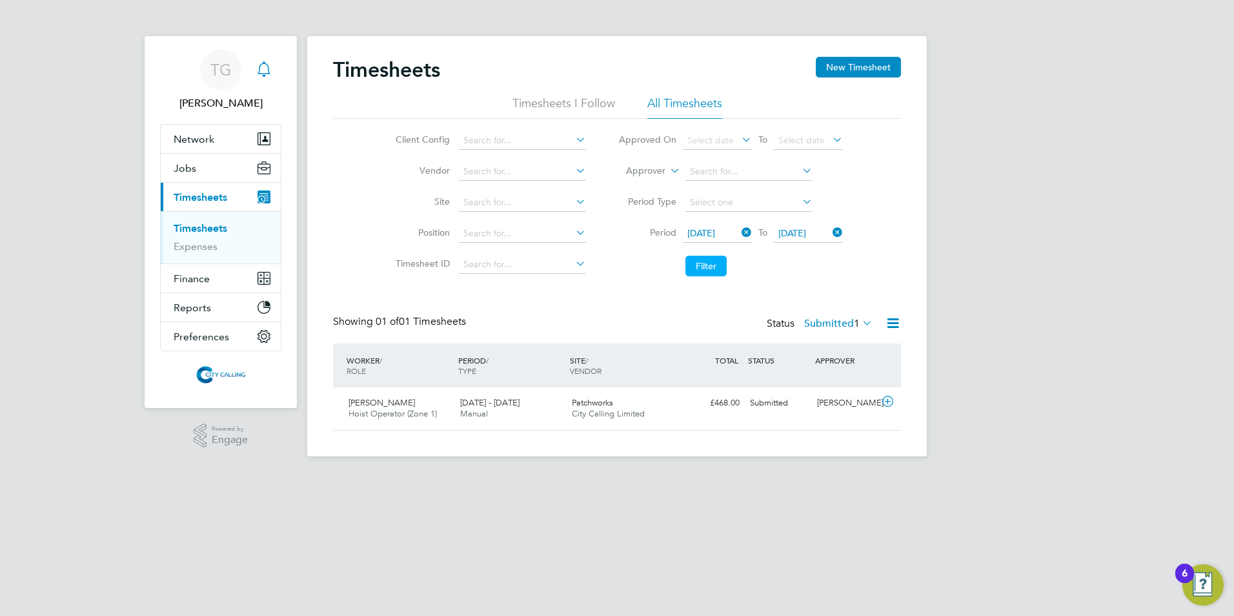
click at [702, 265] on button "Filter" at bounding box center [705, 266] width 41 height 21
click at [701, 265] on button "Filter" at bounding box center [705, 266] width 41 height 21
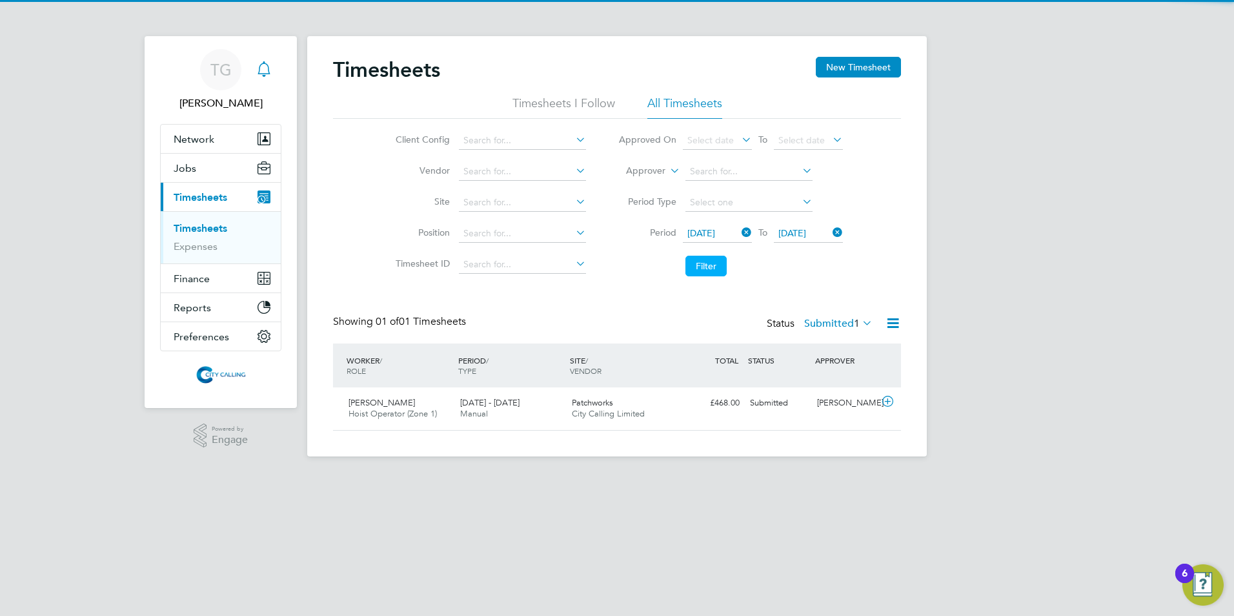
click at [699, 263] on button "Filter" at bounding box center [705, 266] width 41 height 21
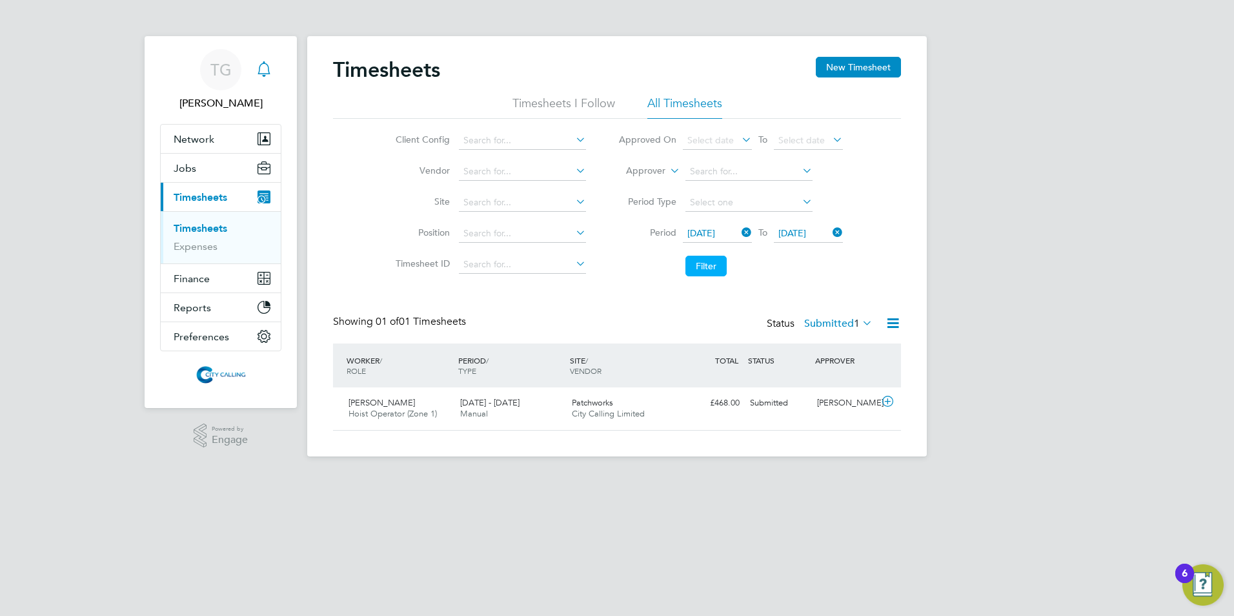
click at [698, 263] on button "Filter" at bounding box center [705, 266] width 41 height 21
click at [698, 261] on button "Filter" at bounding box center [705, 266] width 41 height 21
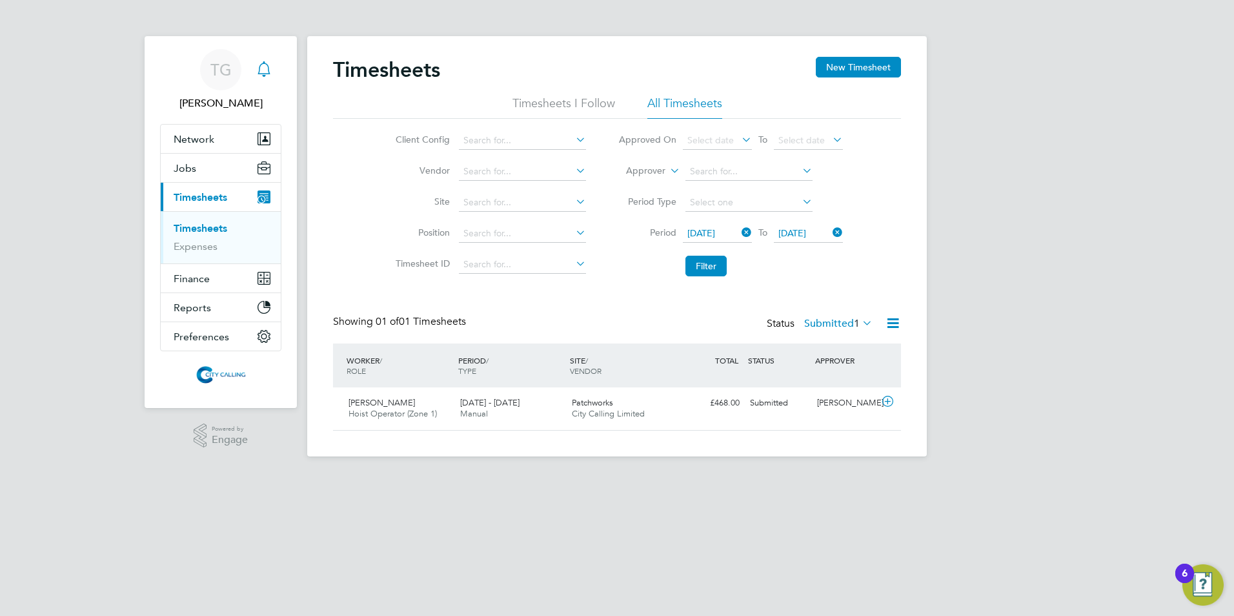
scroll to position [33, 112]
click at [186, 163] on span "Jobs" at bounding box center [185, 168] width 23 height 12
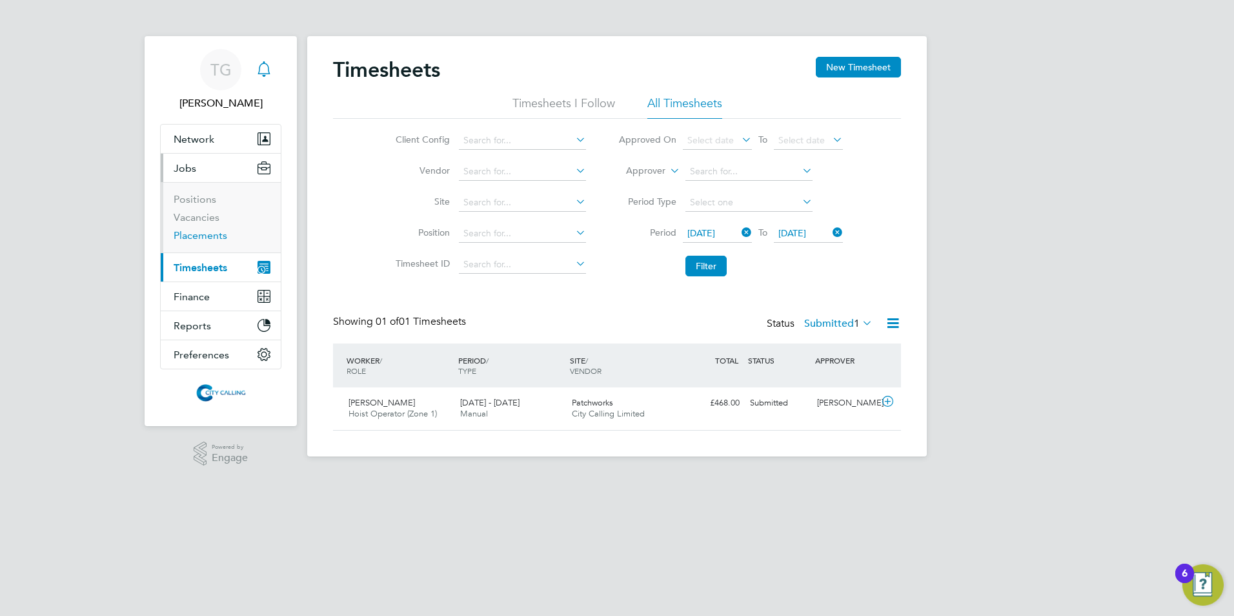
click at [192, 236] on link "Placements" at bounding box center [201, 235] width 54 height 12
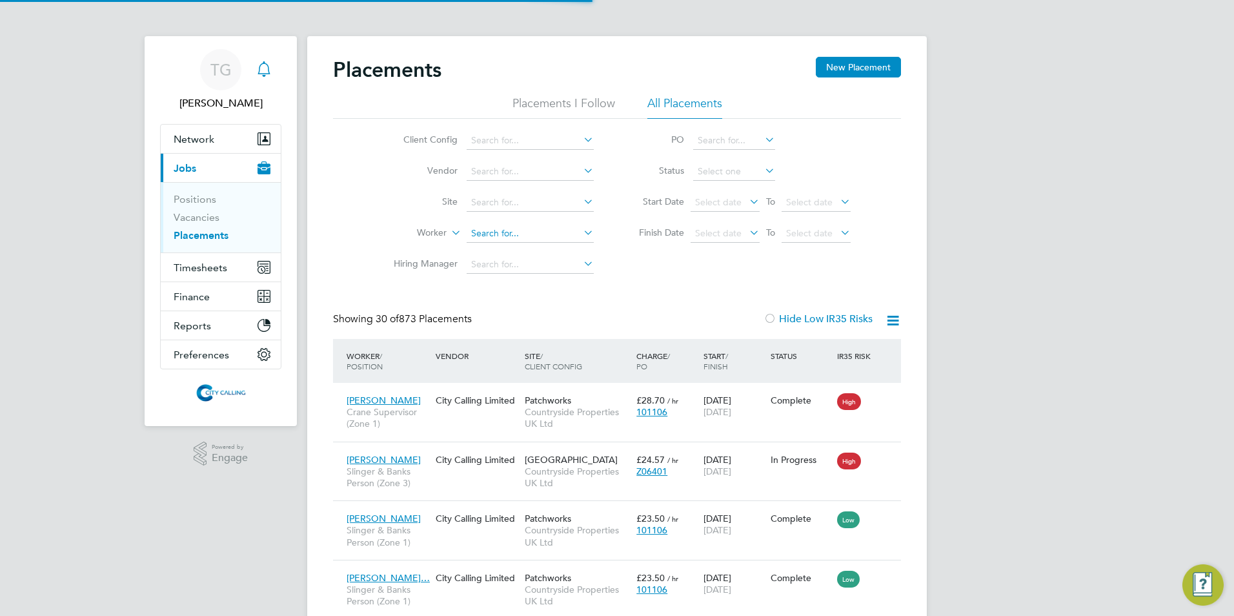
scroll to position [48, 112]
click at [476, 234] on input at bounding box center [530, 234] width 127 height 18
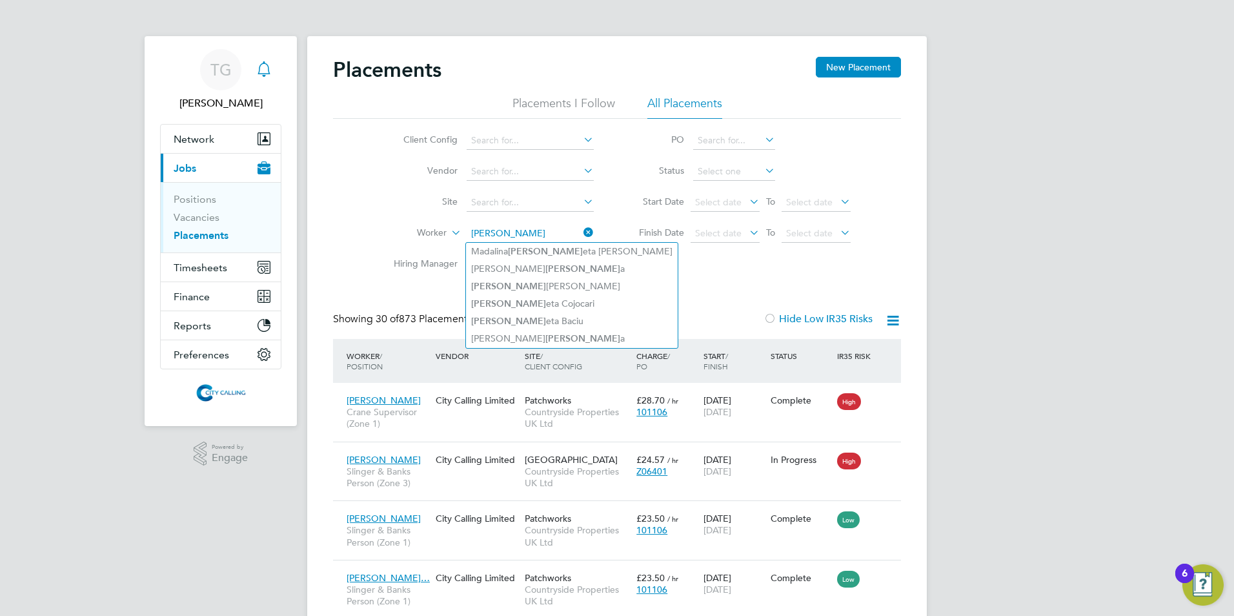
type input "nicol"
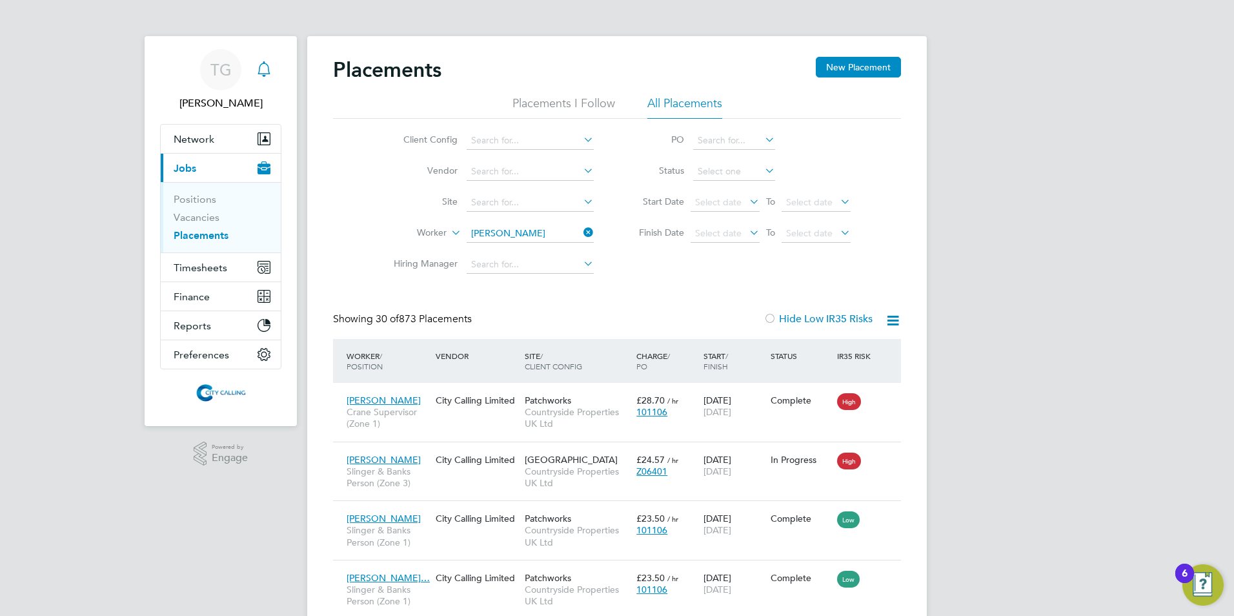
drag, startPoint x: 418, startPoint y: 149, endPoint x: 452, endPoint y: 137, distance: 36.3
click at [448, 138] on ul "Client Config Vendor Site Worker nicol Hiring Manager" at bounding box center [488, 202] width 243 height 155
click at [485, 229] on input at bounding box center [530, 234] width 127 height 18
click at [523, 265] on li "Nicola e Raru" at bounding box center [545, 268] width 159 height 17
type input "Nicolae Raru"
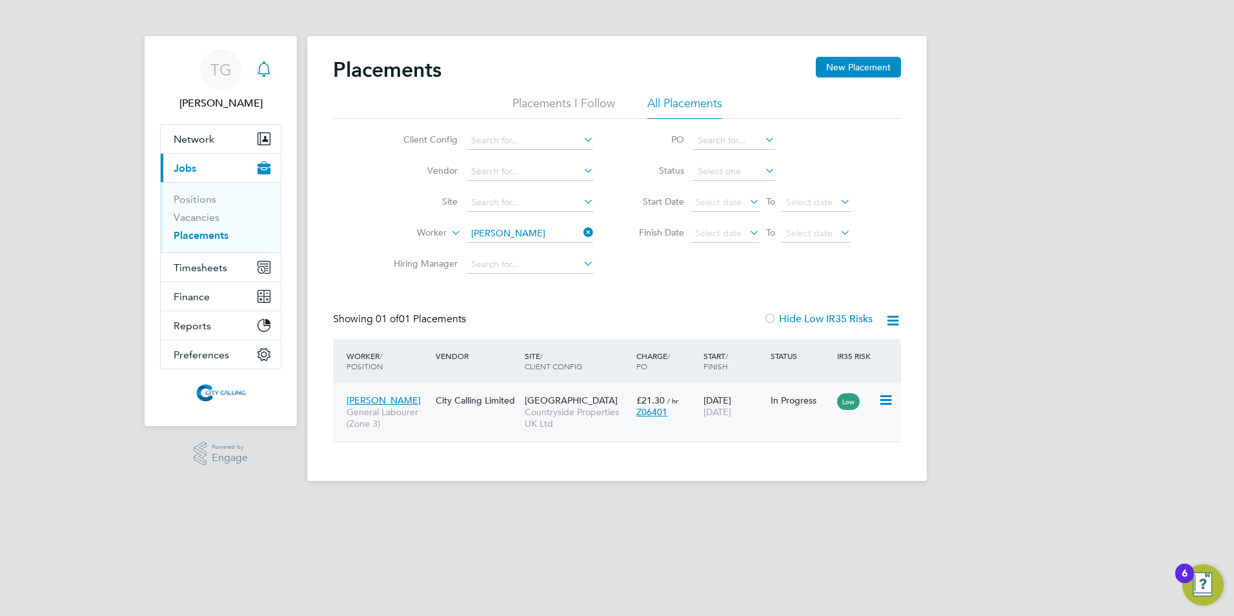
click at [723, 407] on span "24 Apr 2026" at bounding box center [717, 412] width 28 height 12
click at [887, 398] on icon at bounding box center [884, 399] width 13 height 15
click at [681, 410] on div "Z06401" at bounding box center [666, 412] width 61 height 12
click at [192, 216] on link "Vacancies" at bounding box center [197, 217] width 46 height 12
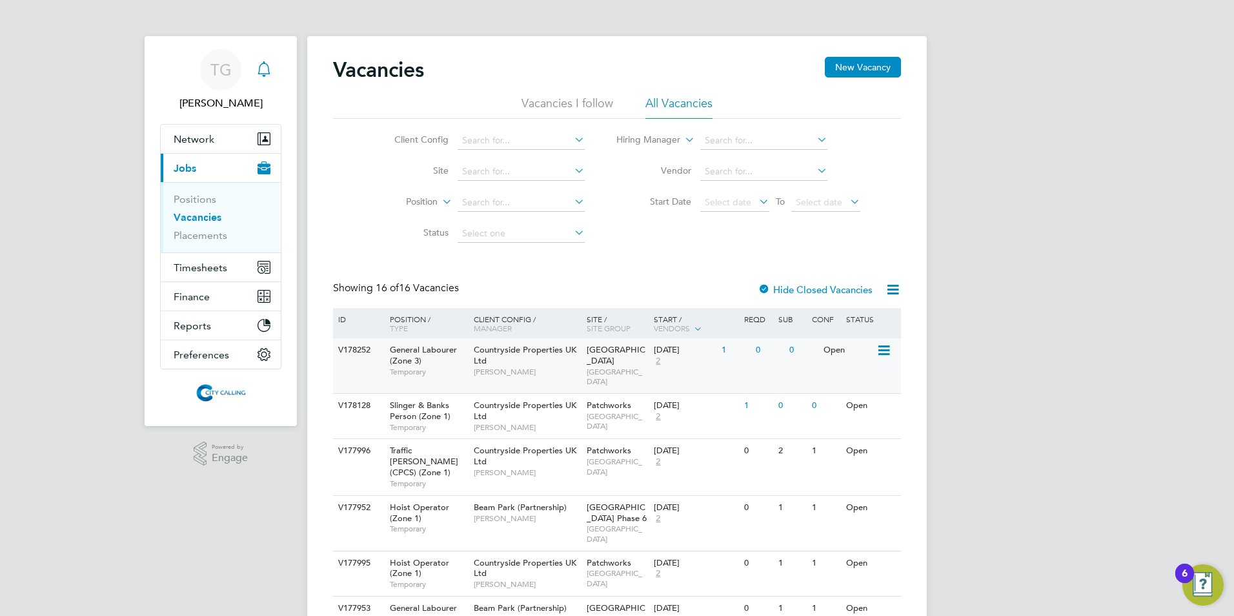
click at [679, 345] on div "[DATE]" at bounding box center [684, 350] width 61 height 11
click at [191, 266] on span "Timesheets" at bounding box center [201, 267] width 54 height 12
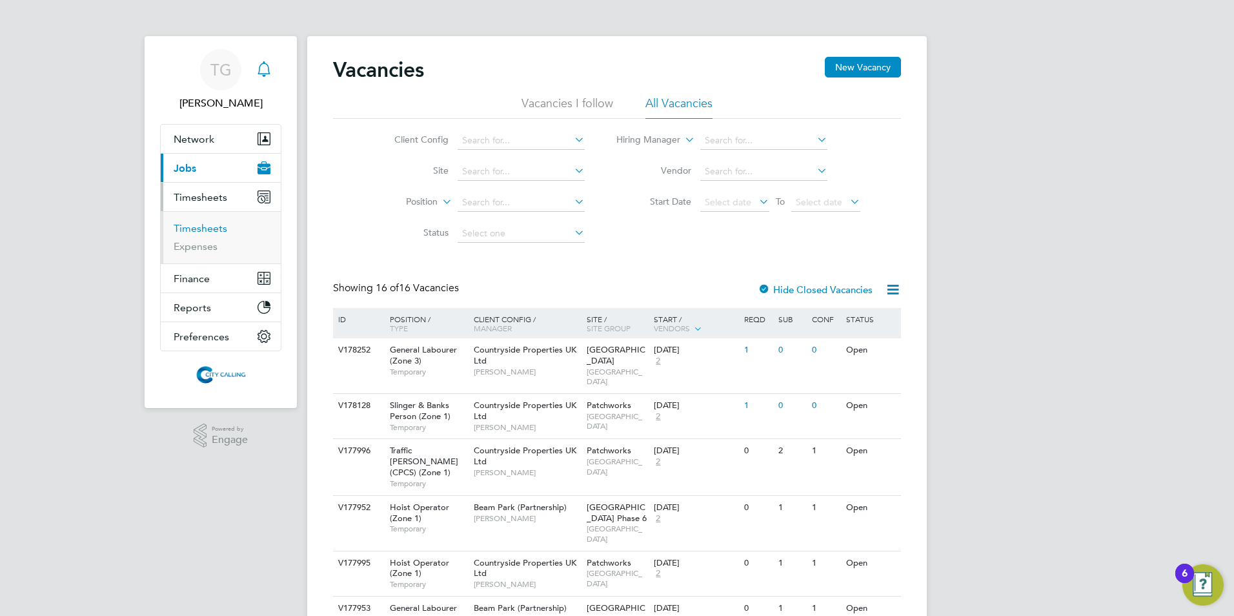
click at [197, 228] on link "Timesheets" at bounding box center [201, 228] width 54 height 12
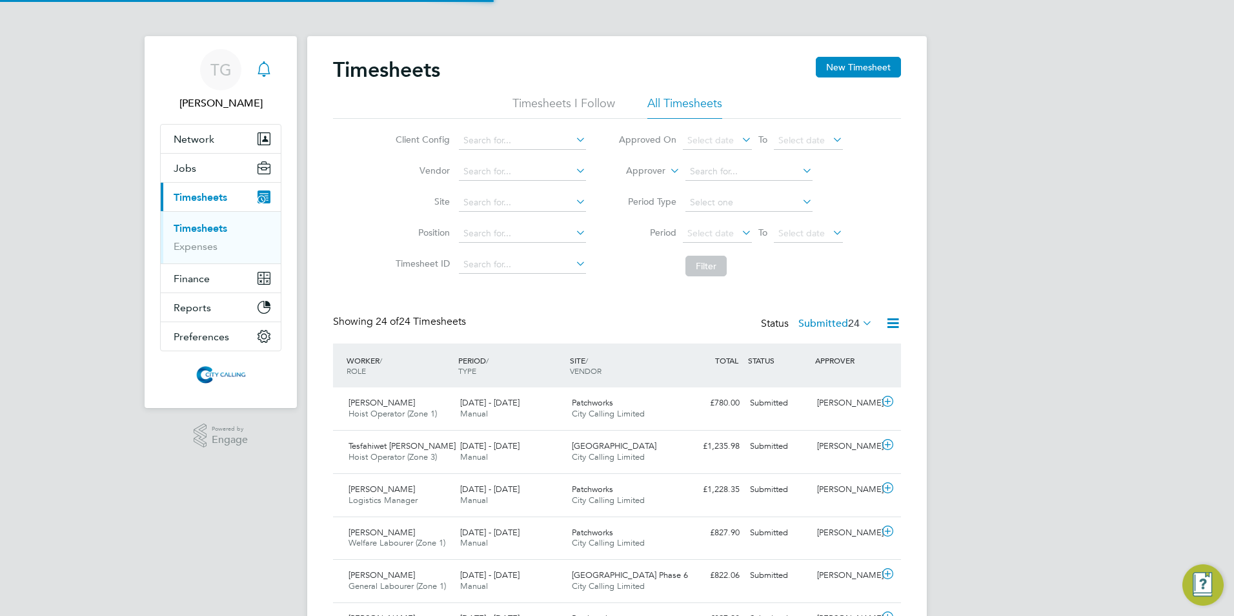
scroll to position [33, 112]
click at [709, 232] on span "Select date" at bounding box center [710, 233] width 46 height 12
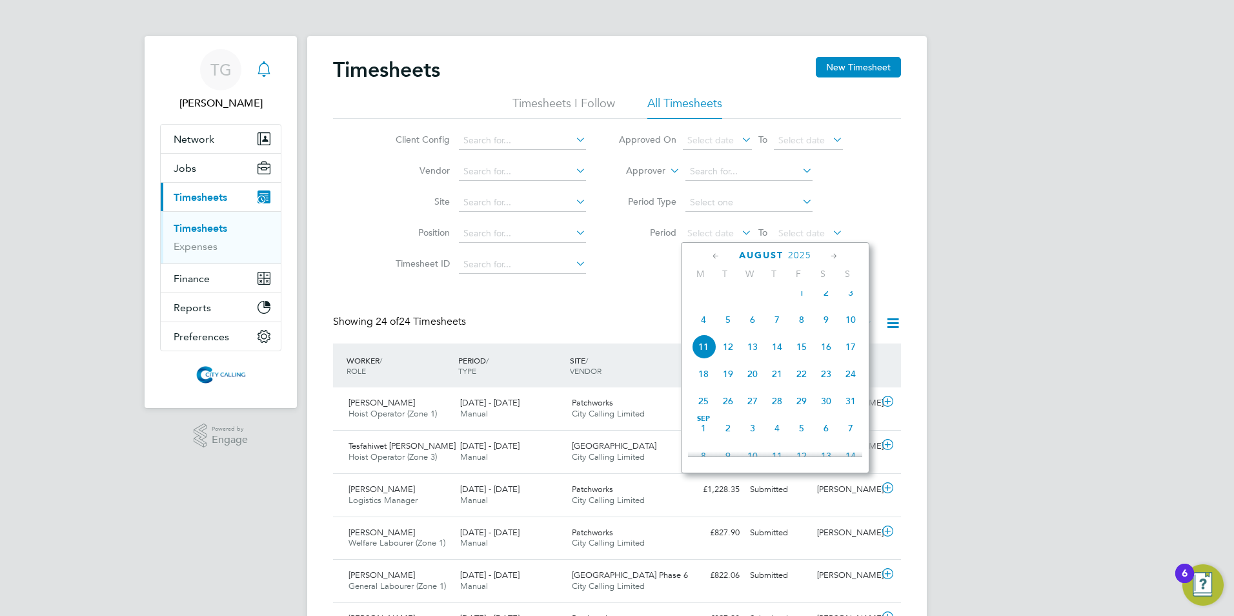
click at [702, 328] on span "4" at bounding box center [703, 319] width 25 height 25
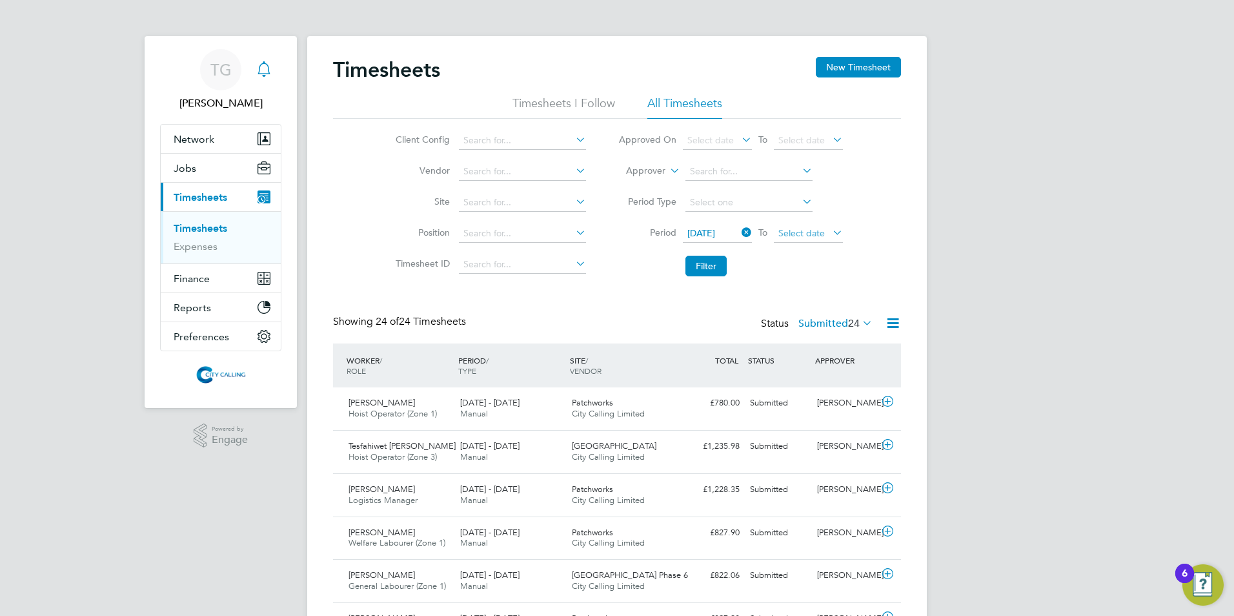
click at [805, 239] on span "Select date" at bounding box center [808, 233] width 69 height 17
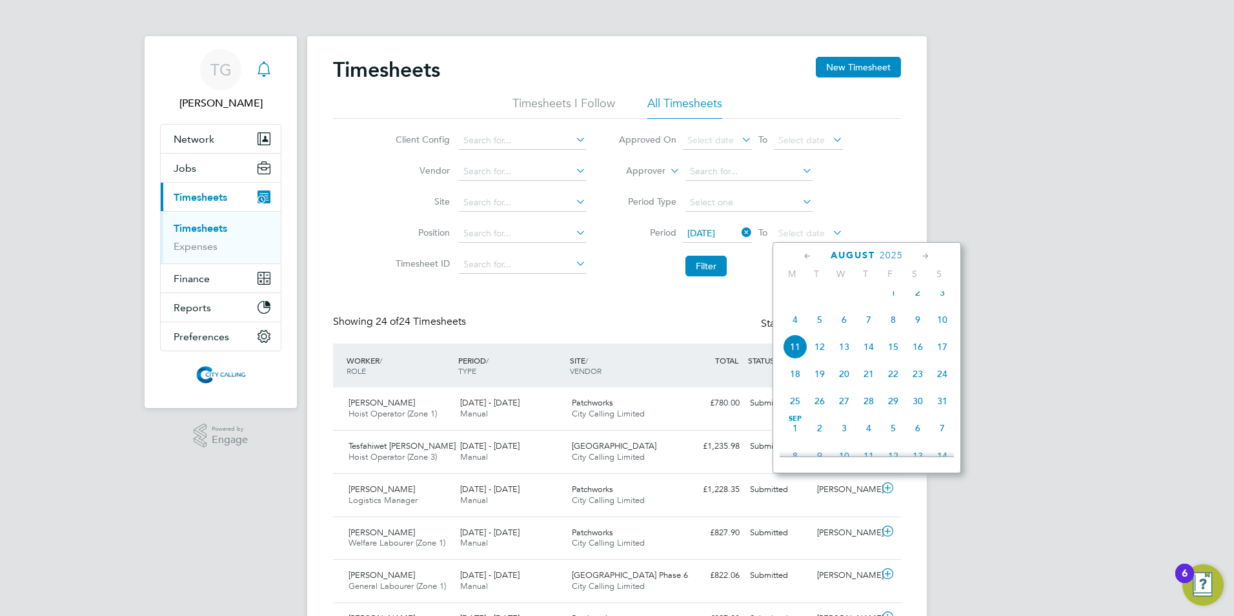
click at [941, 328] on span "10" at bounding box center [942, 319] width 25 height 25
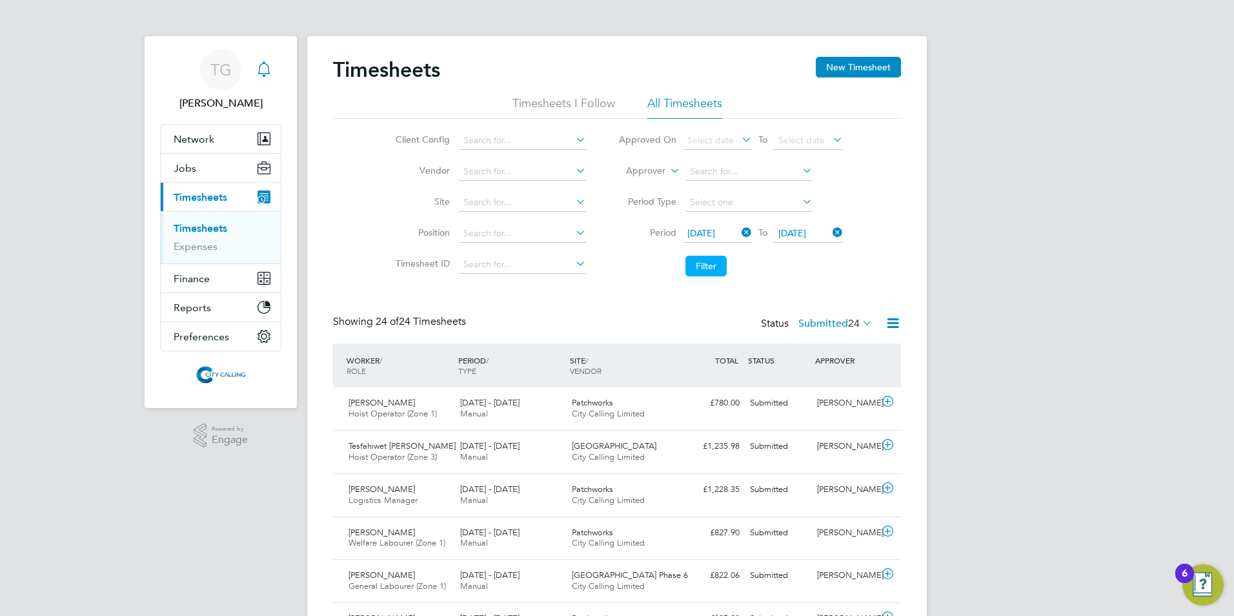
click at [707, 264] on button "Filter" at bounding box center [705, 266] width 41 height 21
click at [714, 260] on button "Filter" at bounding box center [705, 266] width 41 height 21
click at [714, 230] on span "04 Aug 2025" at bounding box center [701, 233] width 28 height 12
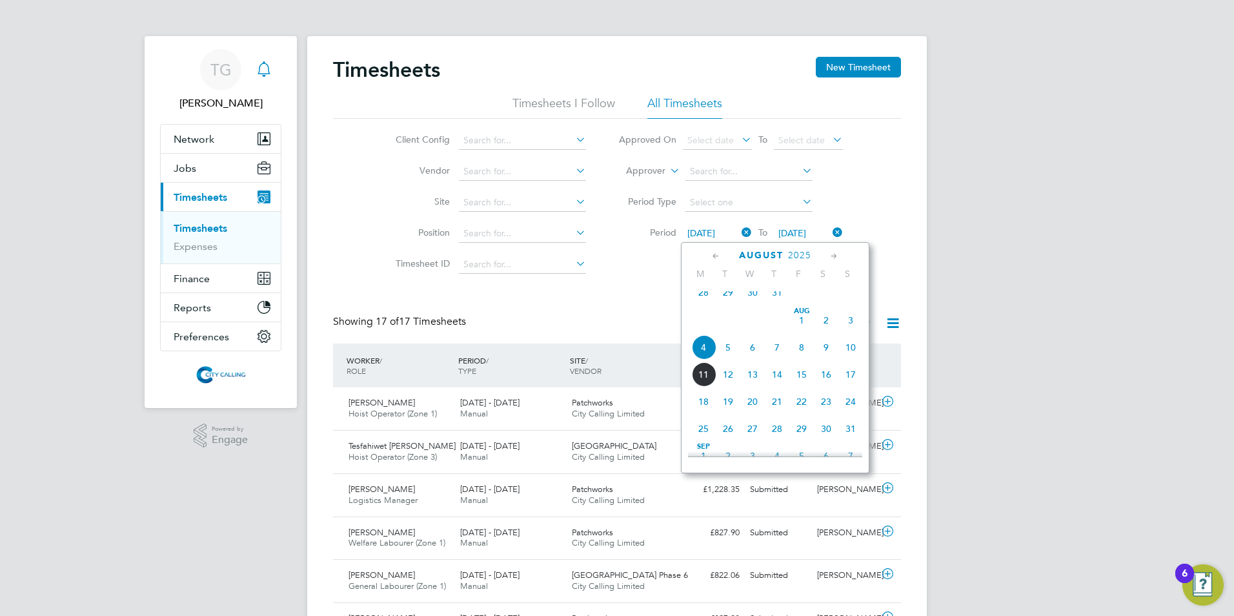
click at [706, 303] on span "28" at bounding box center [703, 292] width 25 height 25
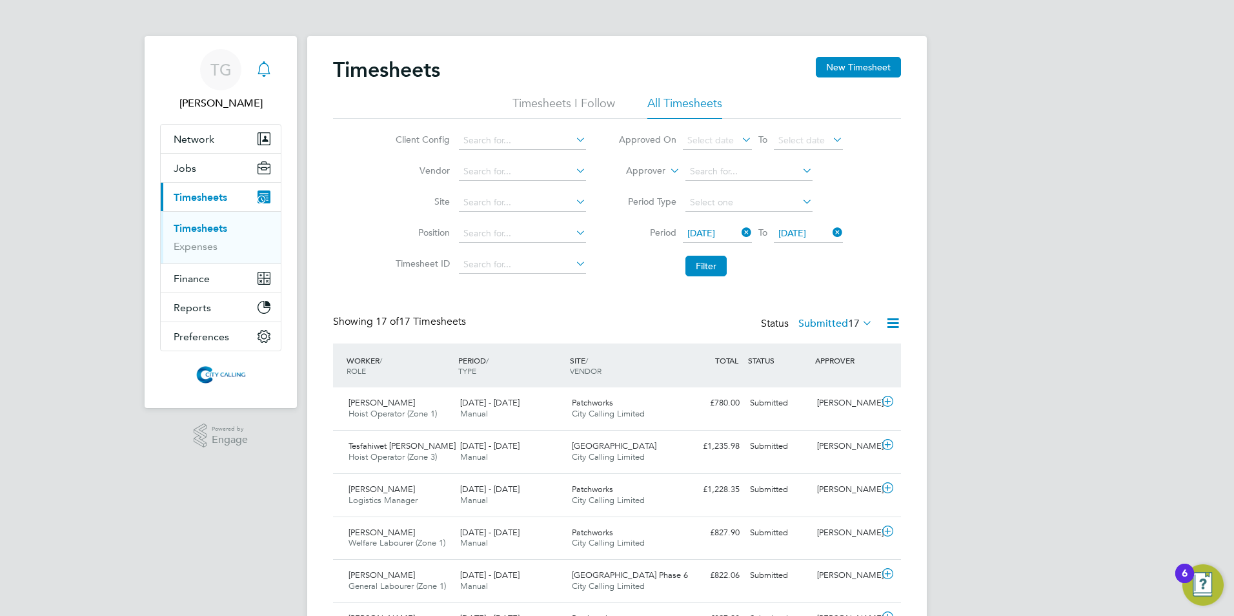
click at [796, 231] on span "10 Aug 2025" at bounding box center [792, 233] width 28 height 12
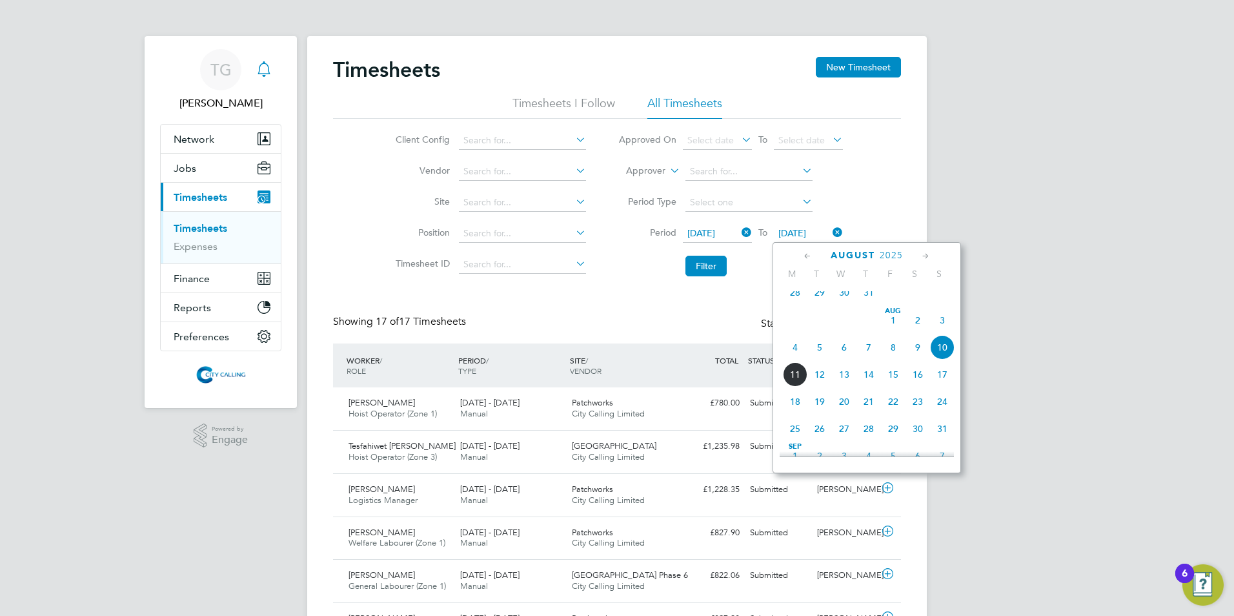
click at [941, 328] on span "3" at bounding box center [942, 320] width 25 height 25
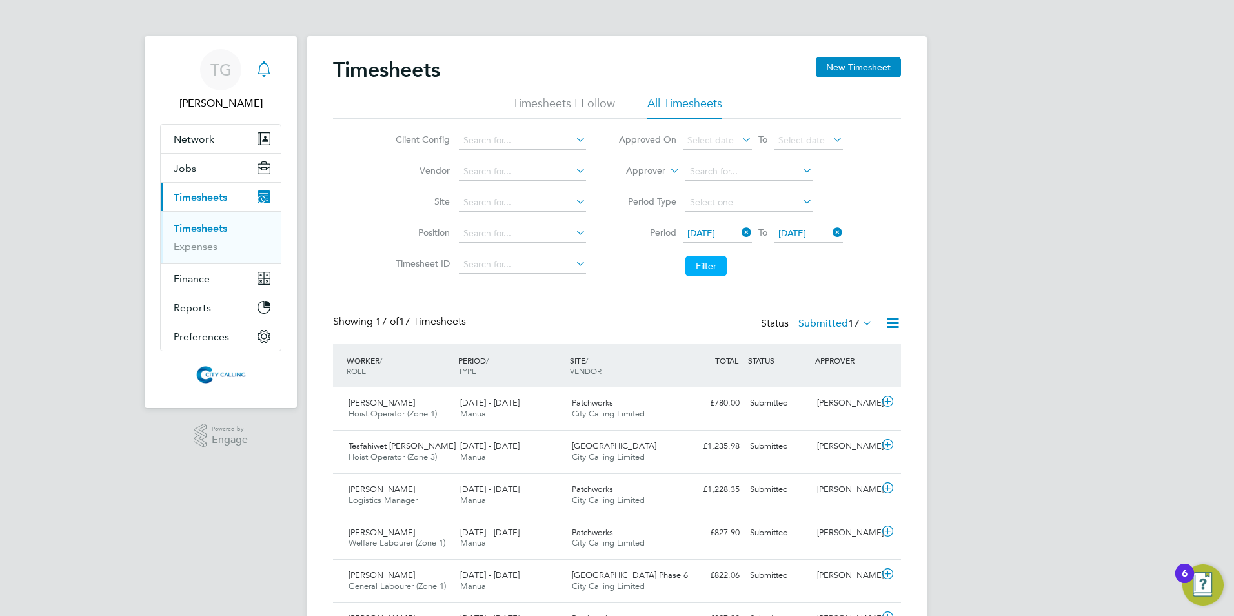
click at [708, 263] on button "Filter" at bounding box center [705, 266] width 41 height 21
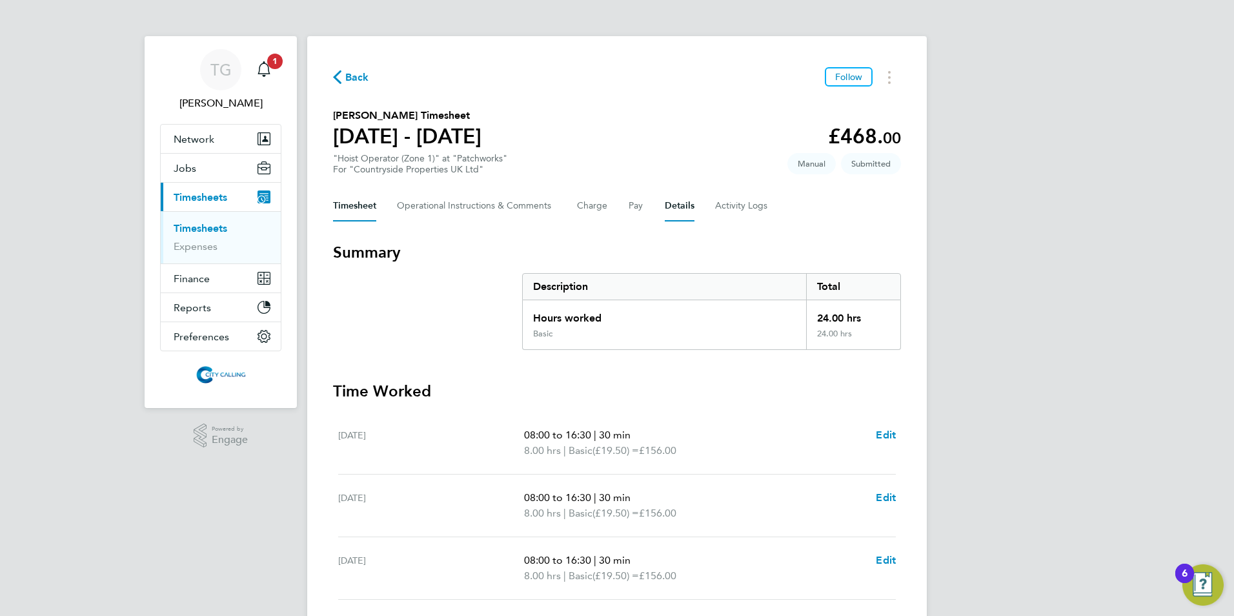
click at [675, 205] on button "Details" at bounding box center [680, 205] width 30 height 31
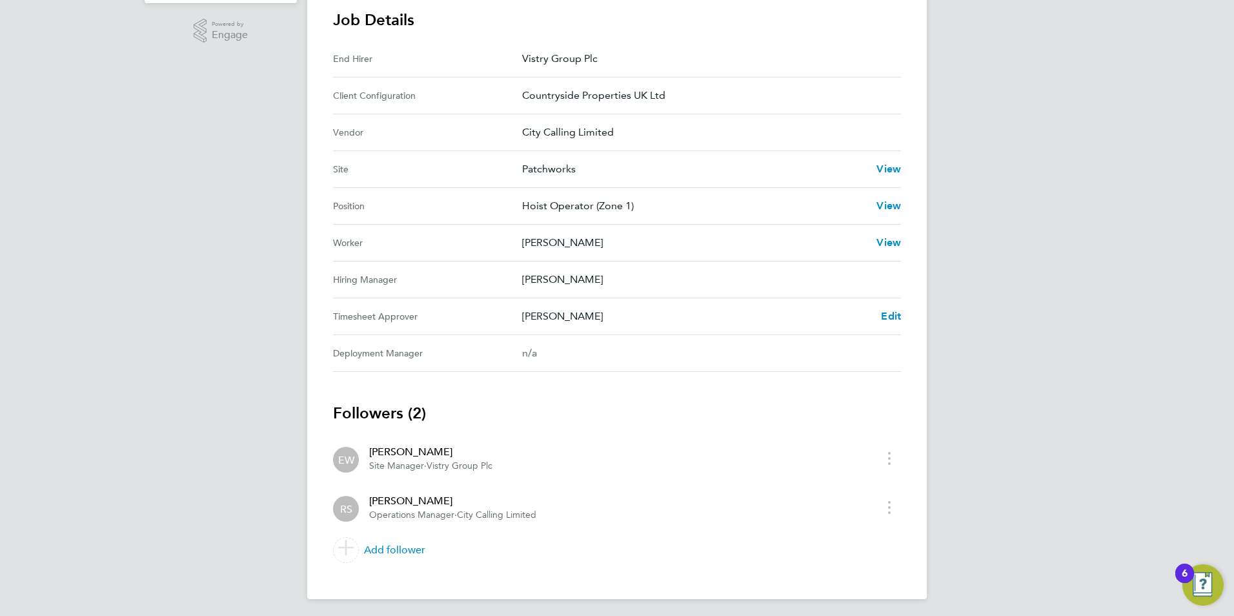
scroll to position [408, 0]
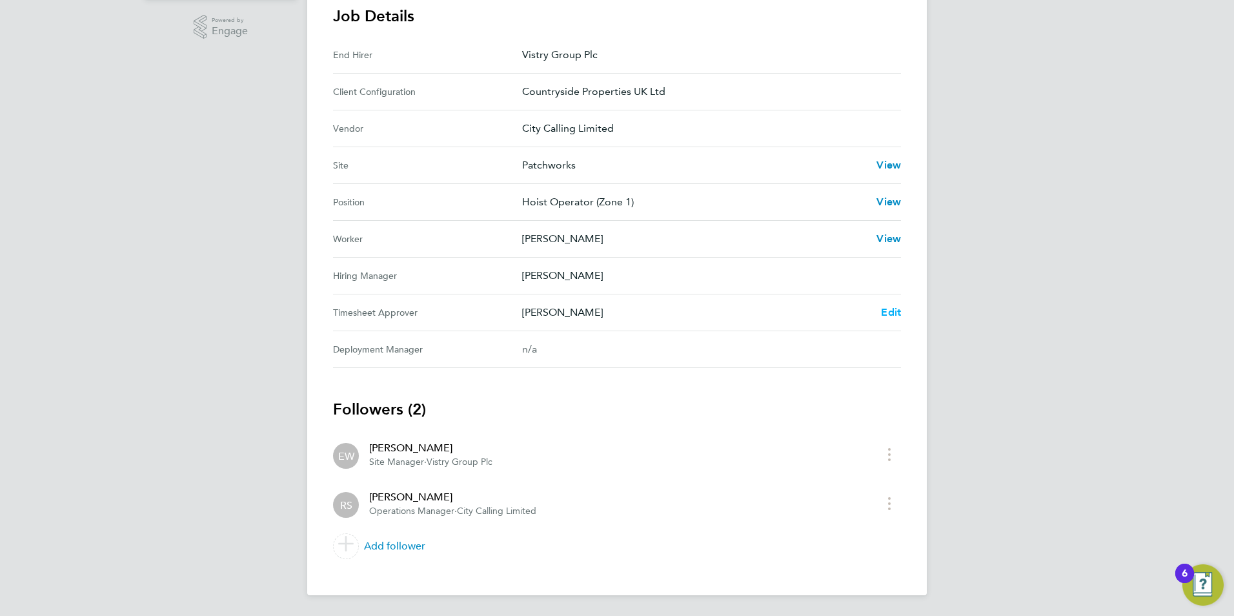
click at [889, 309] on span "Edit" at bounding box center [891, 312] width 20 height 12
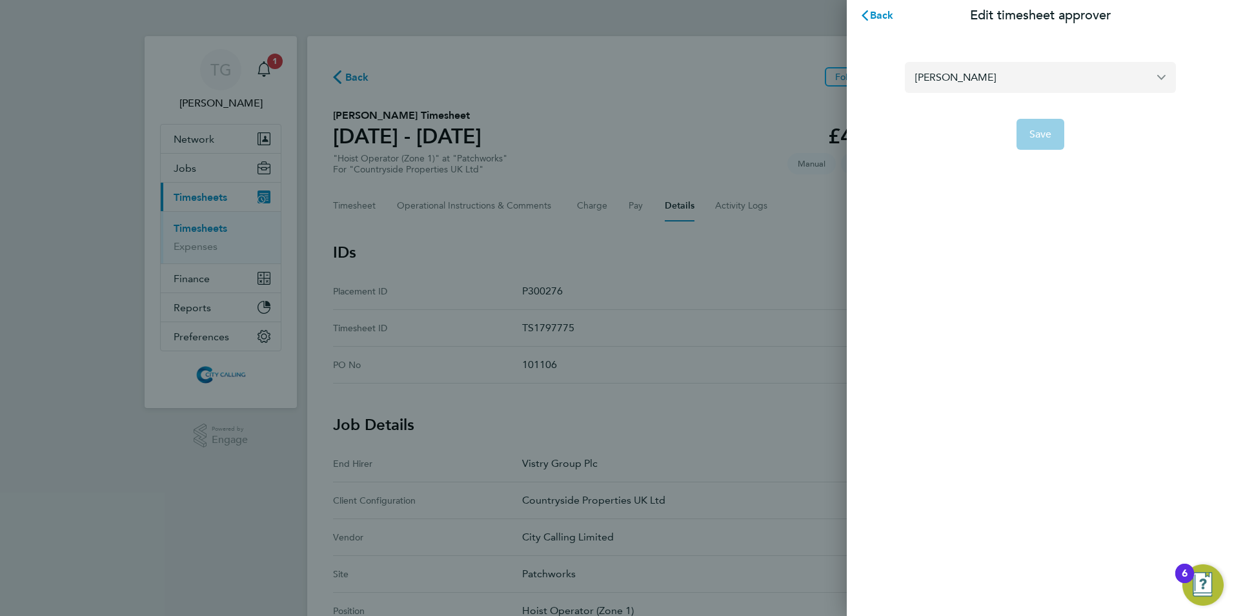
click at [1036, 76] on input "[PERSON_NAME]" at bounding box center [1040, 77] width 271 height 30
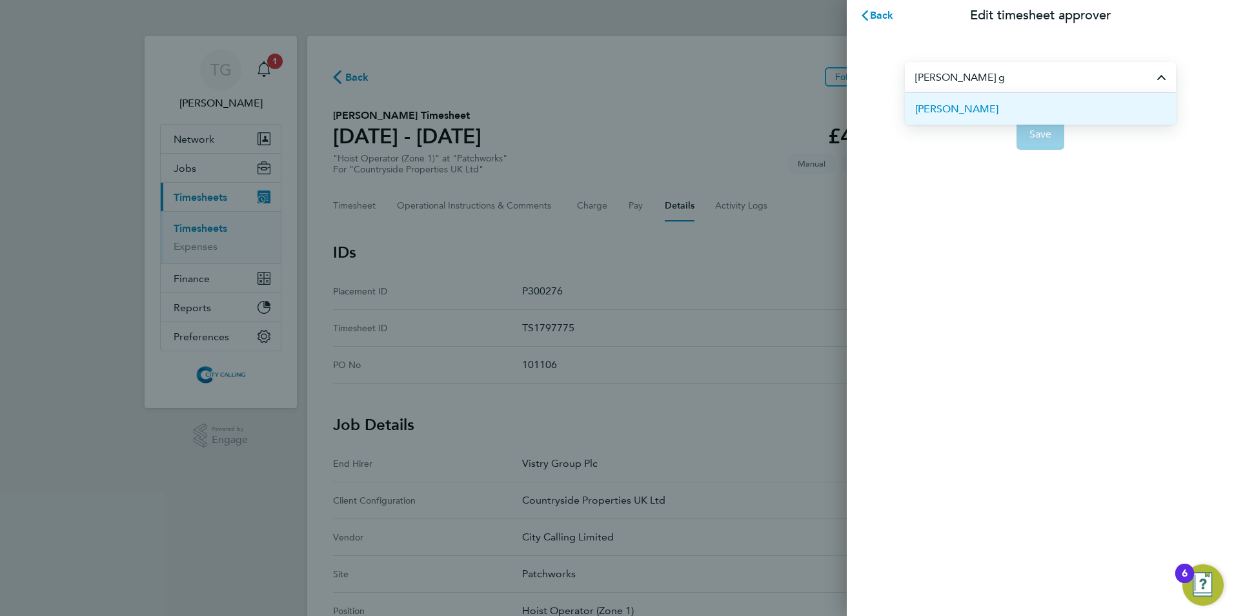
click at [953, 109] on span "[PERSON_NAME]" at bounding box center [956, 108] width 83 height 15
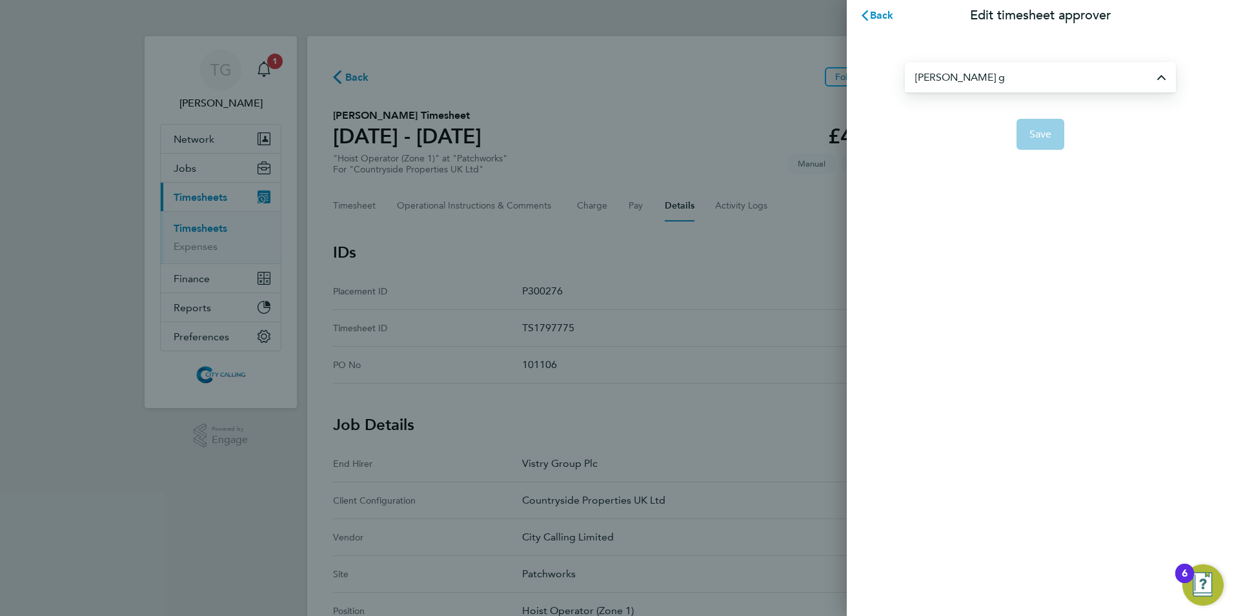
type input "[PERSON_NAME]"
click at [1040, 133] on span "Save" at bounding box center [1040, 134] width 23 height 13
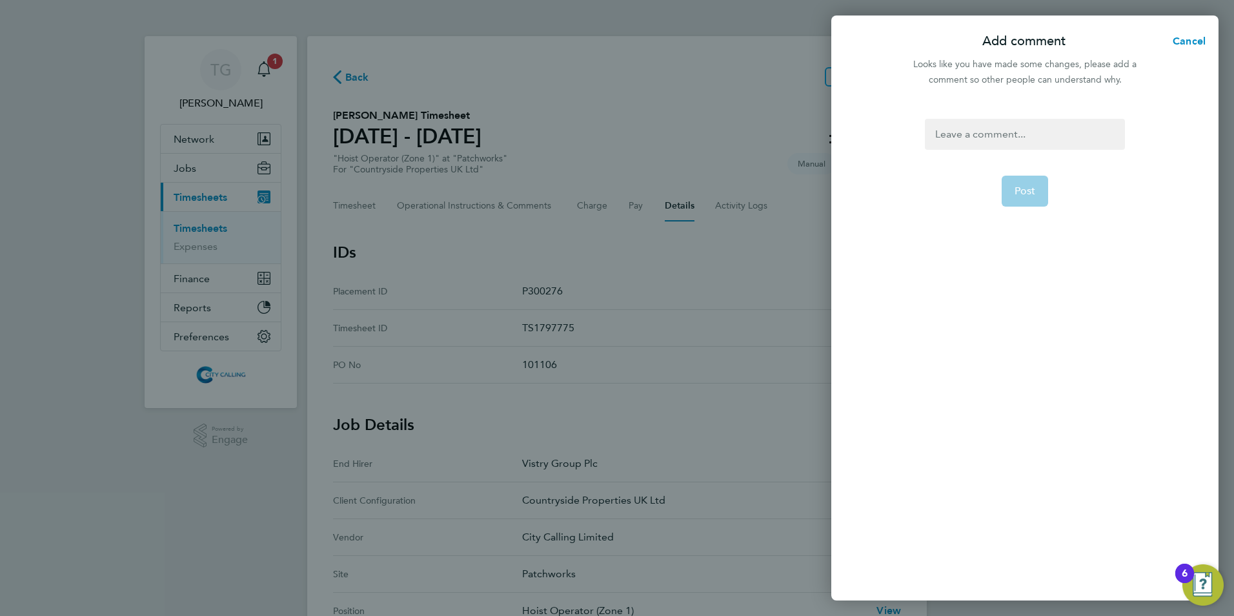
click at [1010, 137] on div at bounding box center [1024, 134] width 199 height 31
click at [1002, 138] on div at bounding box center [1024, 134] width 199 height 31
click at [1029, 196] on span "Post" at bounding box center [1024, 191] width 21 height 13
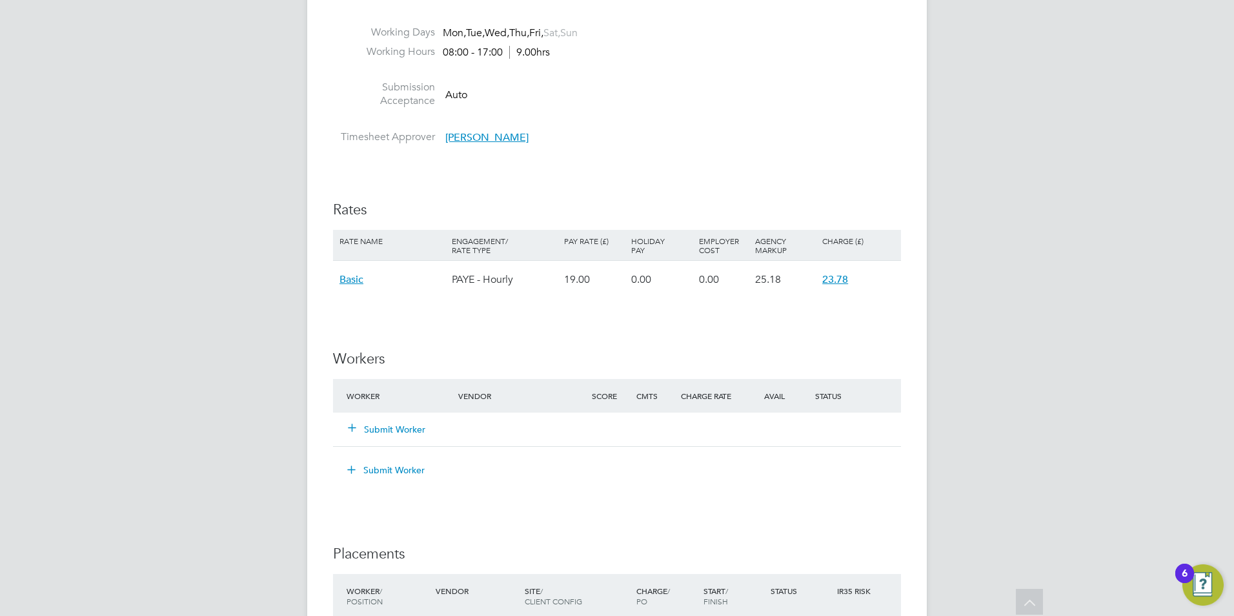
scroll to position [436, 0]
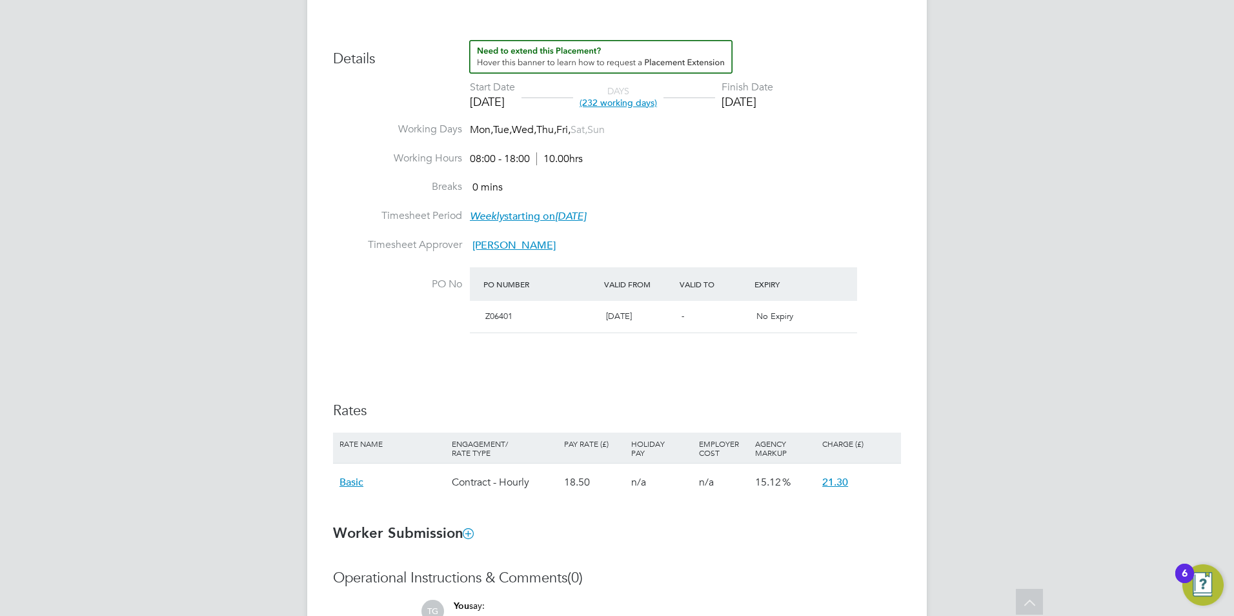
scroll to position [516, 0]
